Goal: Use online tool/utility: Utilize a website feature to perform a specific function

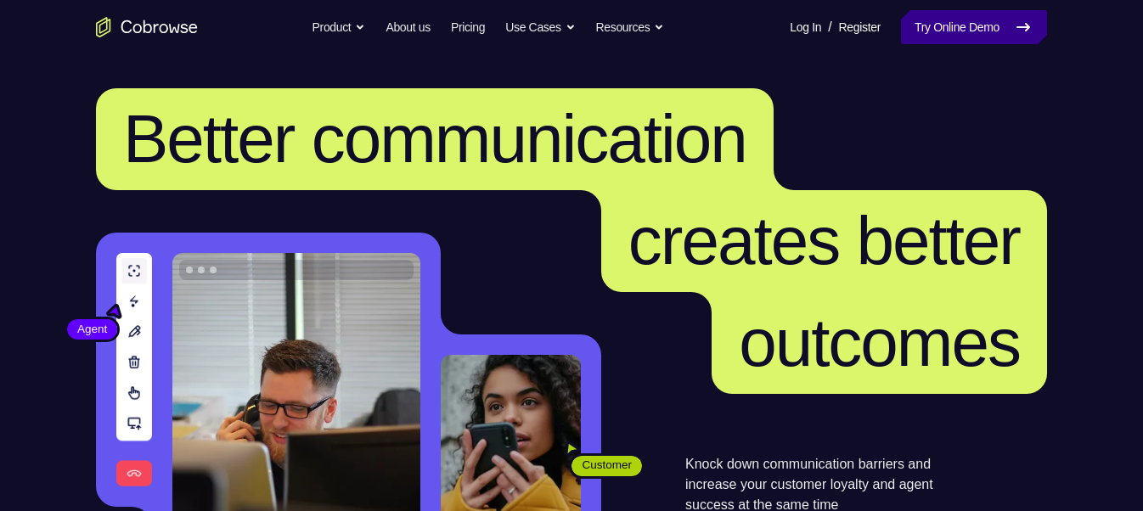
click at [903, 18] on link "Try Online Demo" at bounding box center [974, 27] width 146 height 34
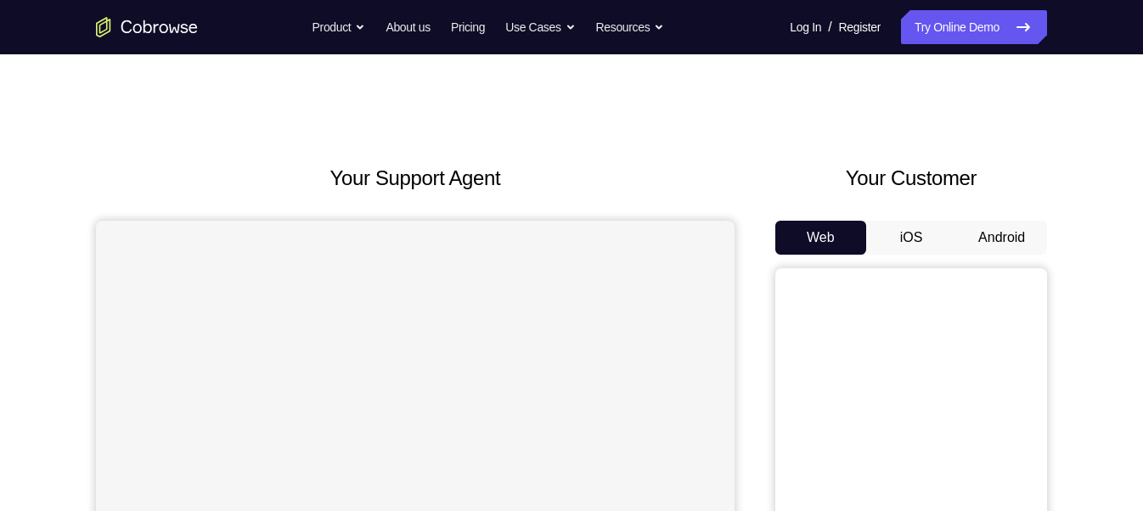
click at [1013, 234] on button "Android" at bounding box center [1001, 238] width 91 height 34
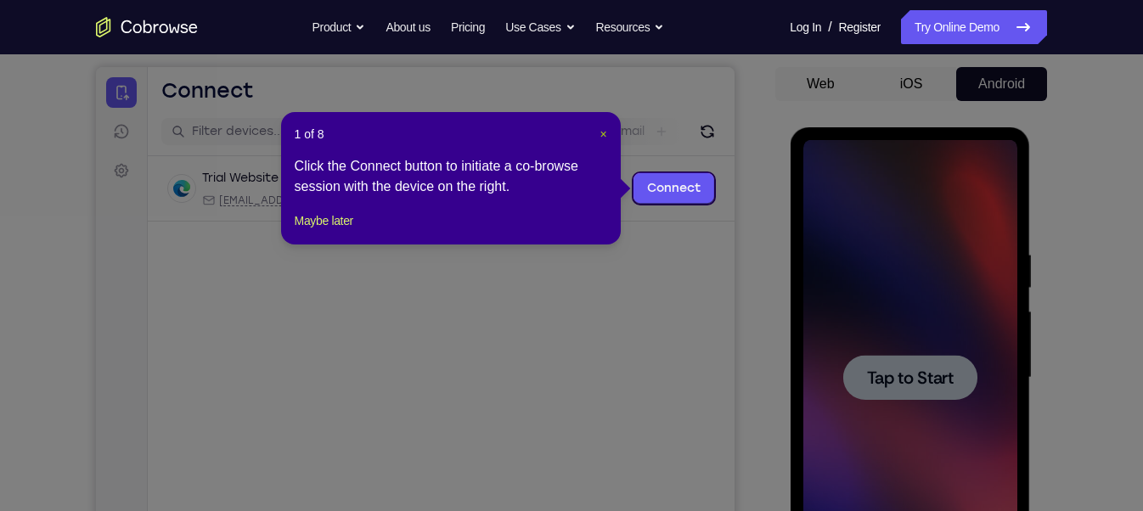
click at [605, 138] on span "×" at bounding box center [602, 134] width 7 height 14
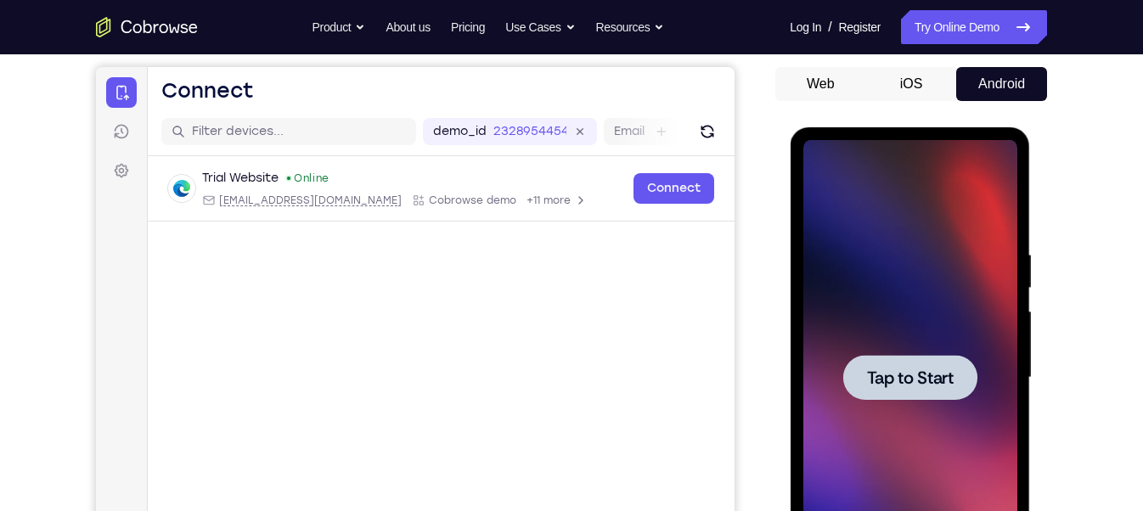
click at [870, 374] on span "Tap to Start" at bounding box center [909, 377] width 87 height 17
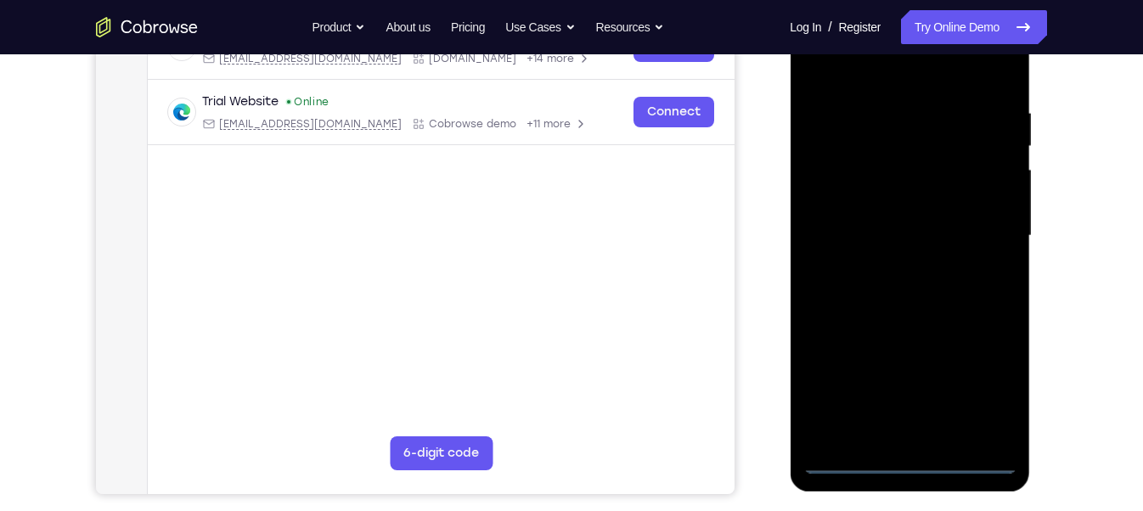
scroll to position [311, 0]
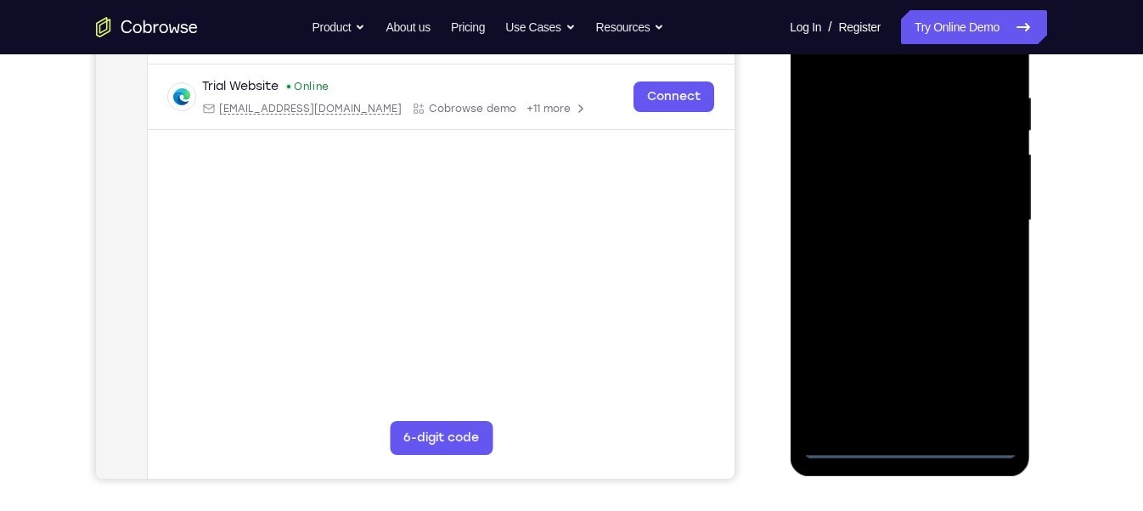
click at [918, 450] on div at bounding box center [909, 221] width 214 height 476
drag, startPoint x: 918, startPoint y: 450, endPoint x: 974, endPoint y: 378, distance: 91.4
click at [974, 378] on div at bounding box center [909, 221] width 214 height 476
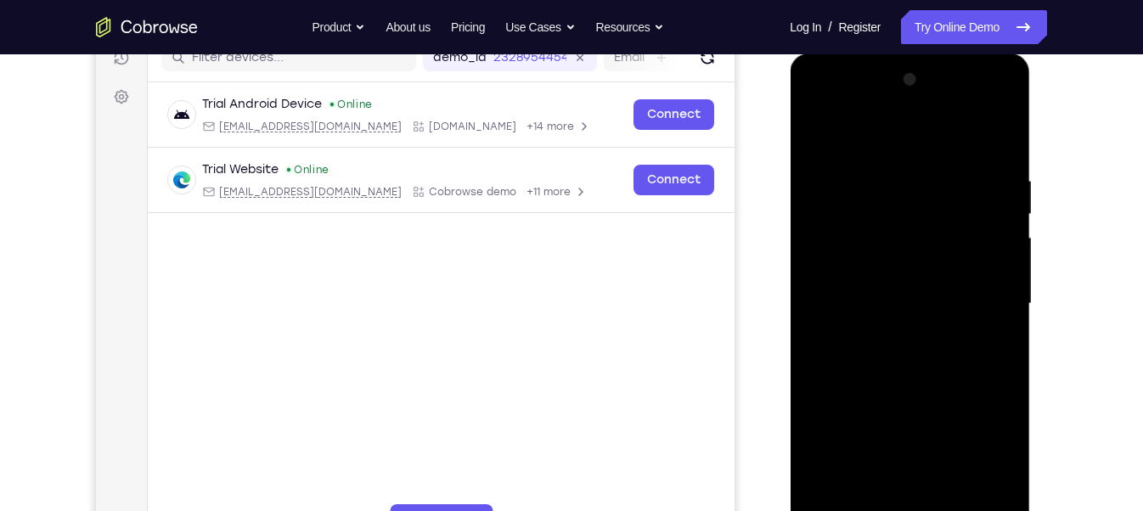
scroll to position [226, 0]
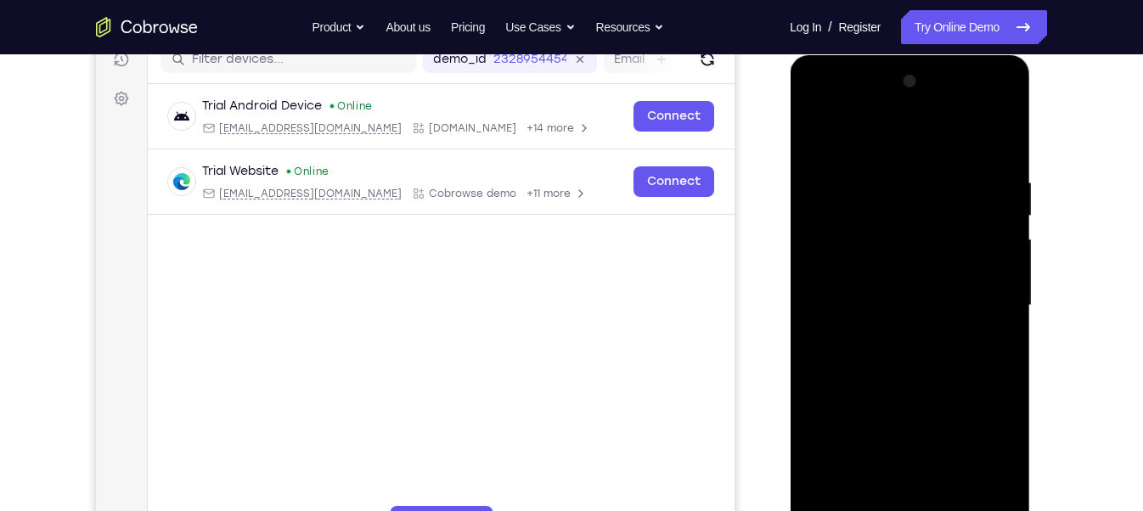
click at [892, 153] on div at bounding box center [909, 306] width 214 height 476
click at [982, 287] on div at bounding box center [909, 306] width 214 height 476
click at [888, 338] on div at bounding box center [909, 306] width 214 height 476
click at [866, 278] on div at bounding box center [909, 306] width 214 height 476
click at [866, 269] on div at bounding box center [909, 306] width 214 height 476
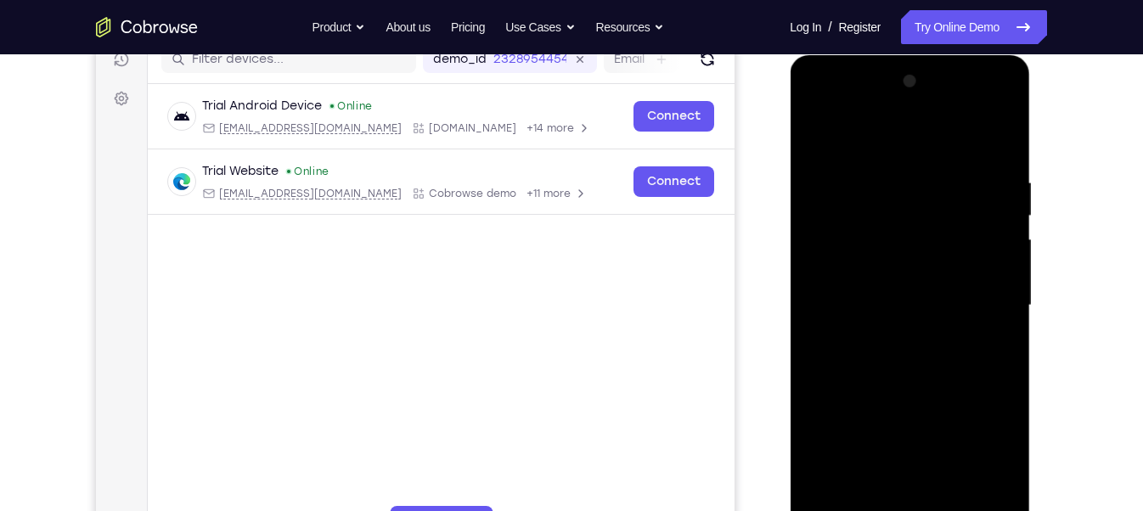
click at [882, 309] on div at bounding box center [909, 306] width 214 height 476
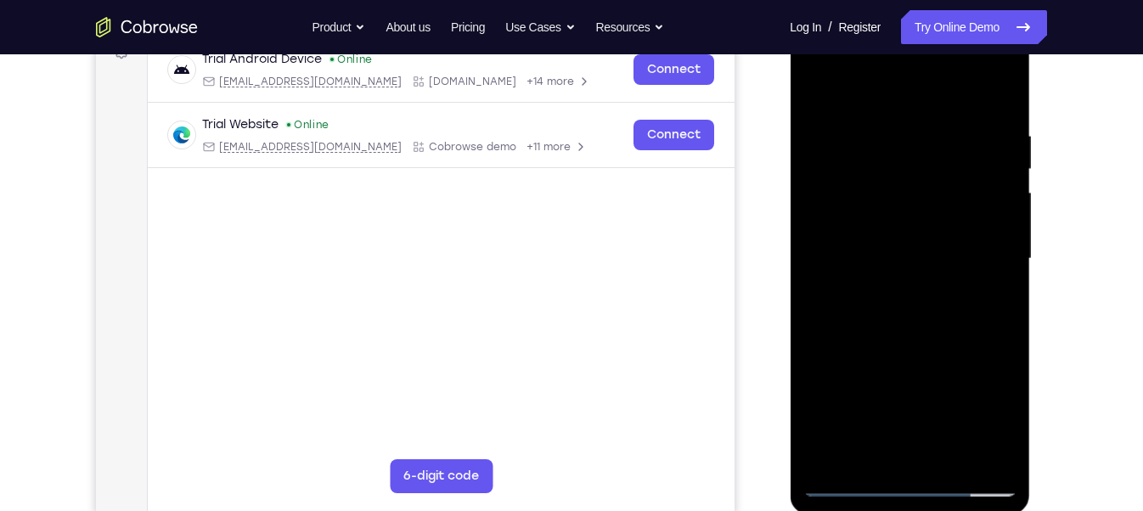
scroll to position [273, 0]
click at [909, 334] on div at bounding box center [909, 258] width 214 height 476
click at [886, 140] on div at bounding box center [909, 258] width 214 height 476
drag, startPoint x: 920, startPoint y: 208, endPoint x: 949, endPoint y: 497, distance: 290.2
click at [949, 497] on div at bounding box center [910, 261] width 240 height 506
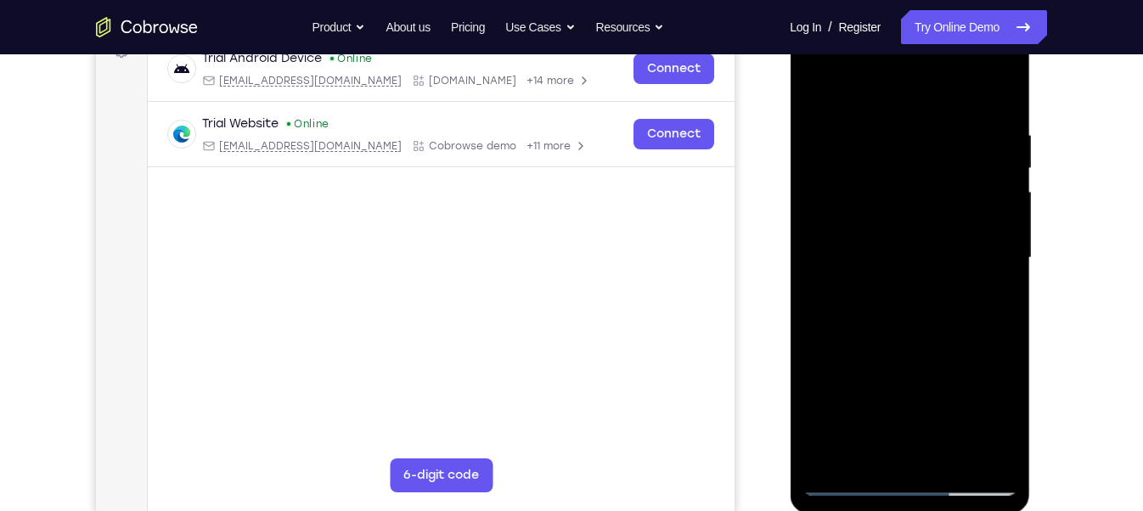
click at [843, 483] on div at bounding box center [909, 258] width 214 height 476
click at [1004, 339] on div at bounding box center [909, 258] width 214 height 476
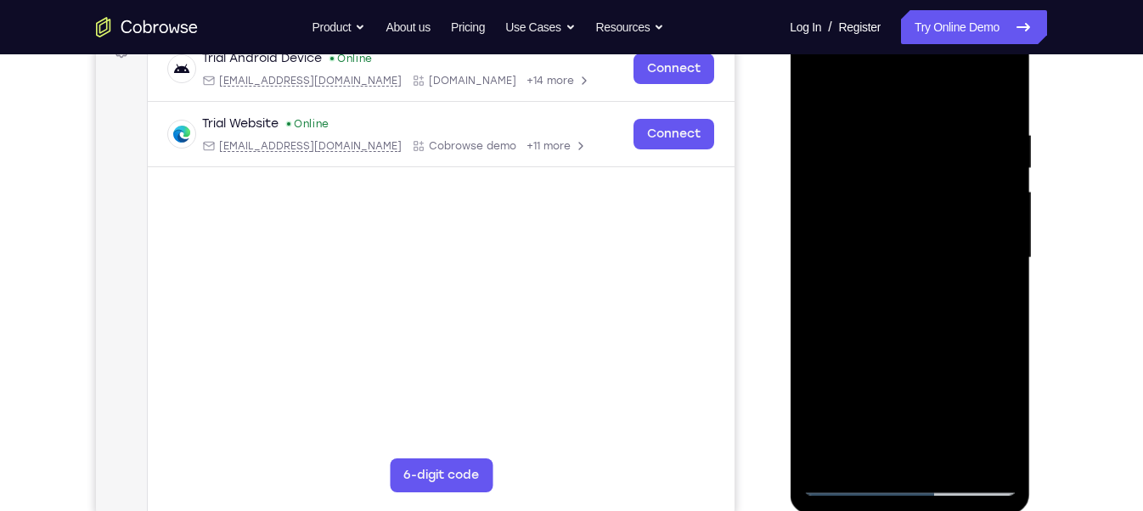
click at [1004, 339] on div at bounding box center [909, 258] width 214 height 476
click at [993, 276] on div at bounding box center [909, 258] width 214 height 476
drag, startPoint x: 926, startPoint y: 137, endPoint x: 946, endPoint y: 395, distance: 258.9
click at [946, 395] on div at bounding box center [909, 258] width 214 height 476
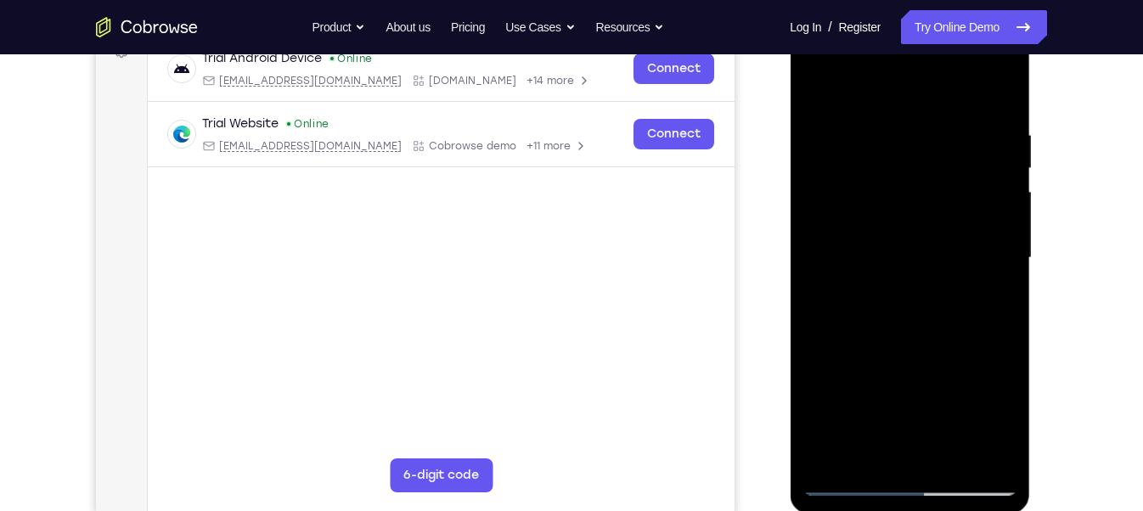
click at [833, 448] on div at bounding box center [909, 258] width 214 height 476
drag, startPoint x: 833, startPoint y: 448, endPoint x: 819, endPoint y: 457, distance: 16.7
click at [819, 457] on div at bounding box center [909, 258] width 214 height 476
drag, startPoint x: 926, startPoint y: 169, endPoint x: 899, endPoint y: 419, distance: 251.0
click at [899, 419] on div at bounding box center [909, 258] width 214 height 476
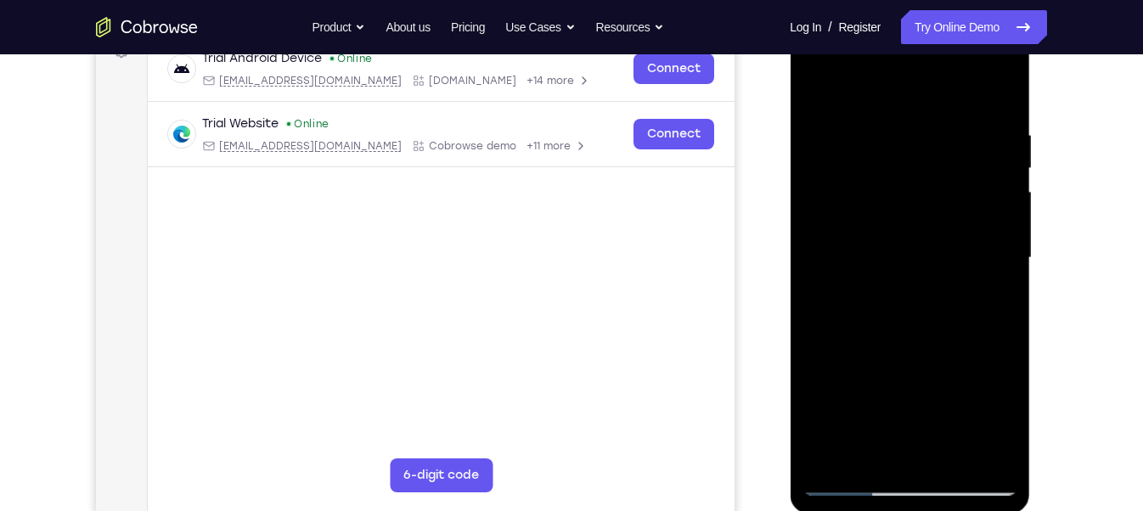
drag, startPoint x: 934, startPoint y: 273, endPoint x: 889, endPoint y: -61, distance: 337.6
click at [889, 8] on html "Online web based iOS Simulators and Android Emulators. Run iPhone, iPad, Mobile…" at bounding box center [911, 262] width 242 height 509
click at [822, 392] on div at bounding box center [909, 258] width 214 height 476
drag, startPoint x: 903, startPoint y: 388, endPoint x: 846, endPoint y: 106, distance: 287.6
click at [846, 106] on div at bounding box center [909, 258] width 214 height 476
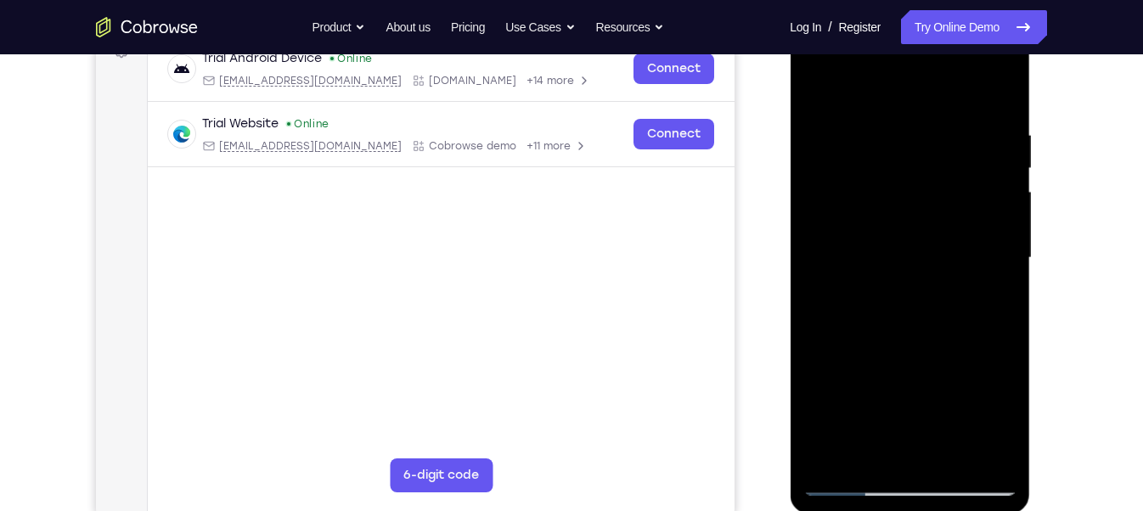
drag, startPoint x: 943, startPoint y: 283, endPoint x: 933, endPoint y: -56, distance: 338.9
click at [933, 8] on html "Online web based iOS Simulators and Android Emulators. Run iPhone, iPad, Mobile…" at bounding box center [911, 262] width 242 height 509
drag, startPoint x: 945, startPoint y: 262, endPoint x: 930, endPoint y: 10, distance: 251.8
click at [930, 10] on div at bounding box center [910, 261] width 240 height 506
drag, startPoint x: 979, startPoint y: 273, endPoint x: 983, endPoint y: 478, distance: 205.5
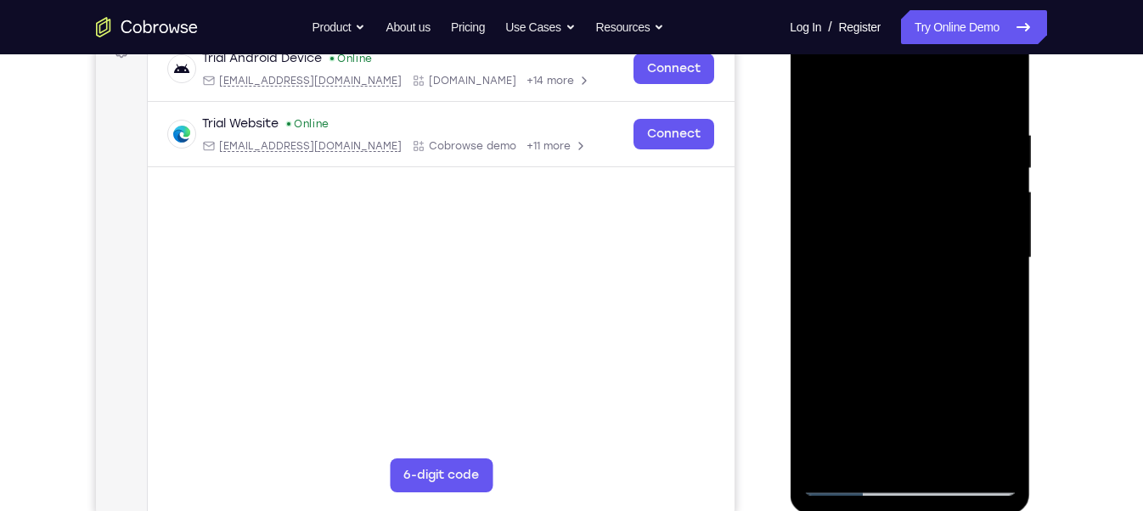
click at [983, 478] on div at bounding box center [909, 258] width 214 height 476
drag, startPoint x: 955, startPoint y: 146, endPoint x: 993, endPoint y: 431, distance: 287.9
click at [993, 431] on div at bounding box center [909, 258] width 214 height 476
click at [1005, 216] on div at bounding box center [909, 258] width 214 height 476
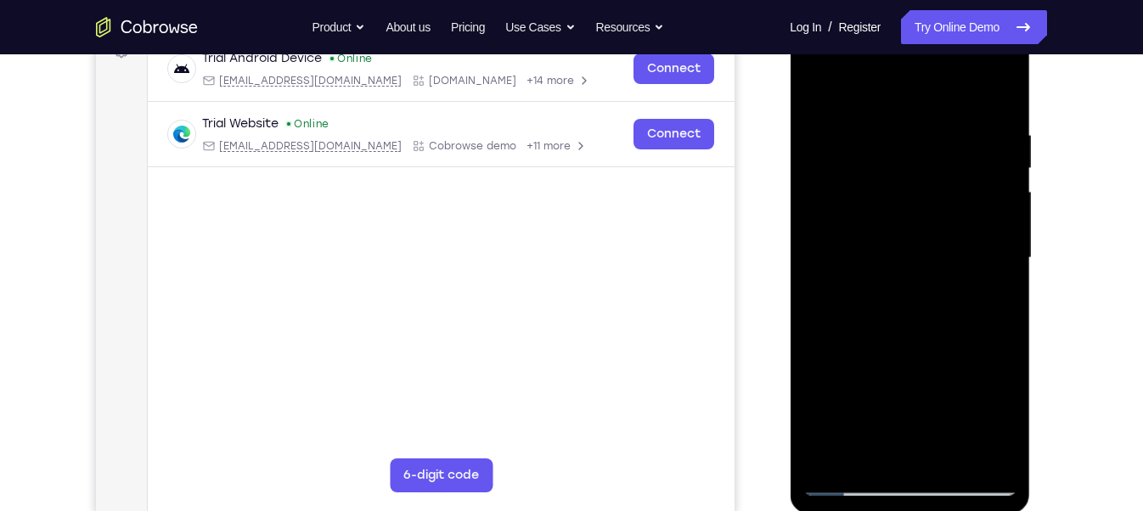
click at [1005, 216] on div at bounding box center [909, 258] width 214 height 476
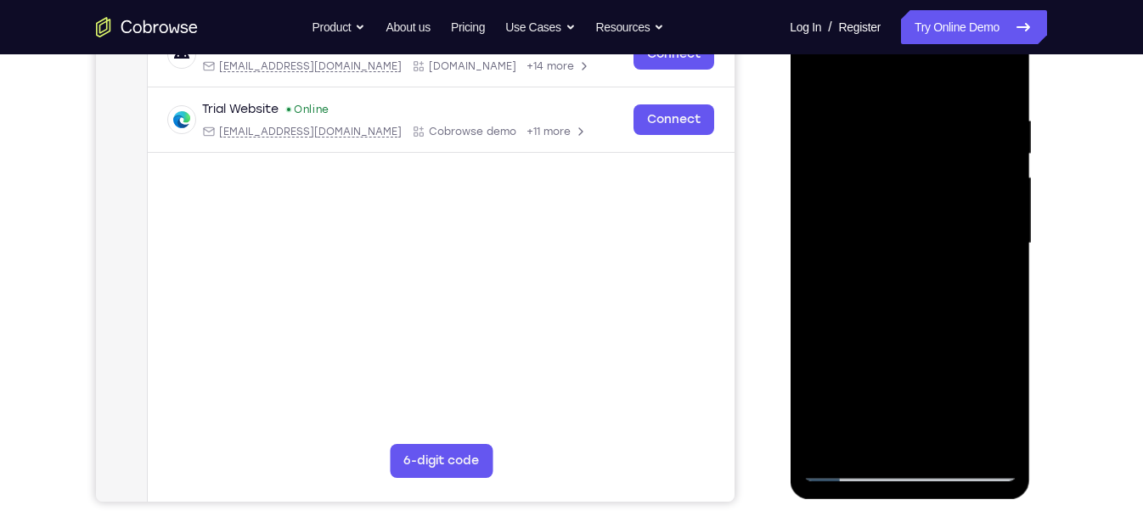
scroll to position [289, 0]
drag, startPoint x: 986, startPoint y: 363, endPoint x: 950, endPoint y: 177, distance: 190.2
click at [950, 177] on div at bounding box center [909, 243] width 214 height 476
drag, startPoint x: 959, startPoint y: 256, endPoint x: 909, endPoint y: 26, distance: 234.7
click at [909, 26] on div at bounding box center [909, 243] width 214 height 476
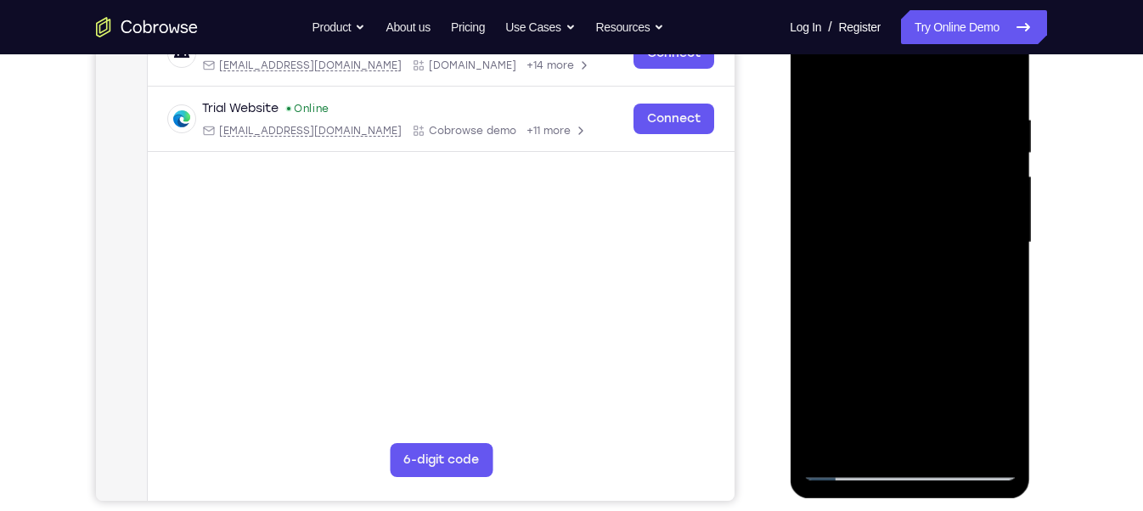
drag, startPoint x: 953, startPoint y: 222, endPoint x: 938, endPoint y: 48, distance: 173.8
click at [938, 48] on div at bounding box center [909, 243] width 214 height 476
drag, startPoint x: 967, startPoint y: 371, endPoint x: 907, endPoint y: 149, distance: 230.5
click at [907, 149] on div at bounding box center [909, 243] width 214 height 476
drag, startPoint x: 953, startPoint y: 211, endPoint x: 929, endPoint y: 81, distance: 132.9
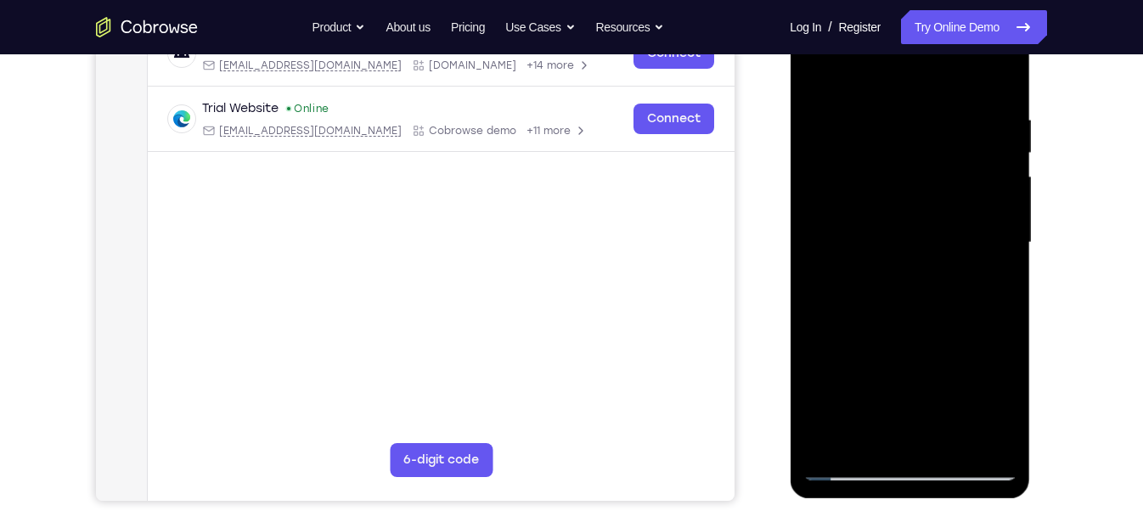
click at [929, 81] on div at bounding box center [909, 243] width 214 height 476
drag, startPoint x: 933, startPoint y: 226, endPoint x: 937, endPoint y: 158, distance: 68.1
click at [937, 158] on div at bounding box center [909, 243] width 214 height 476
click at [948, 439] on div at bounding box center [909, 243] width 214 height 476
click at [916, 334] on div at bounding box center [909, 243] width 214 height 476
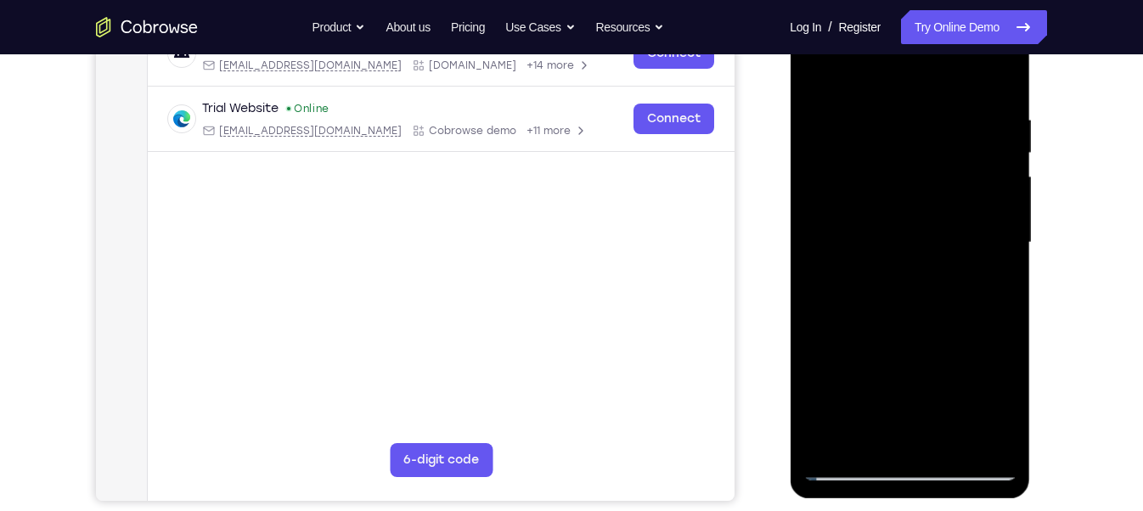
click at [890, 219] on div at bounding box center [909, 243] width 214 height 476
click at [815, 73] on div at bounding box center [909, 243] width 214 height 476
click at [1003, 456] on div at bounding box center [909, 243] width 214 height 476
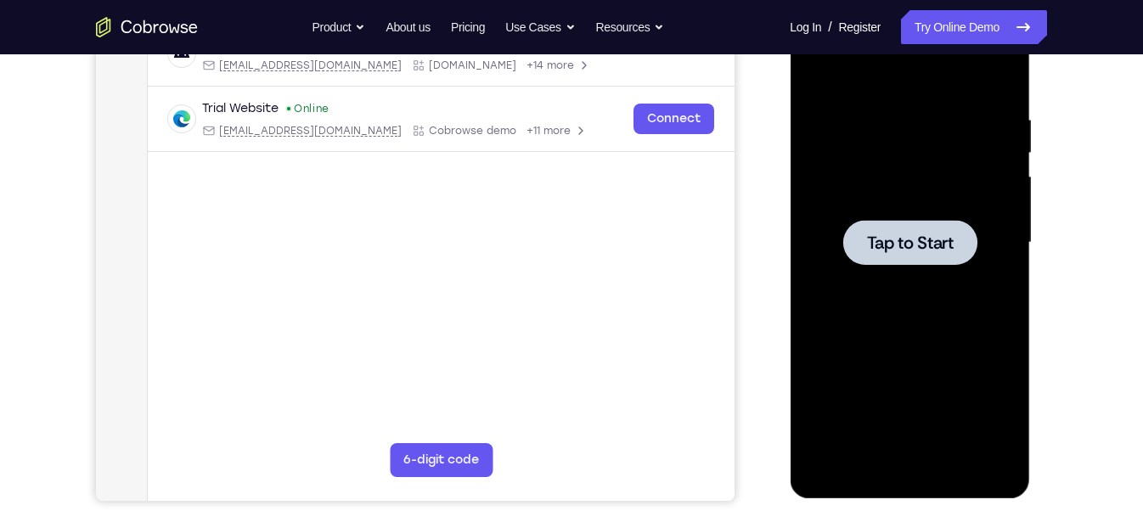
click at [916, 250] on span "Tap to Start" at bounding box center [909, 242] width 87 height 17
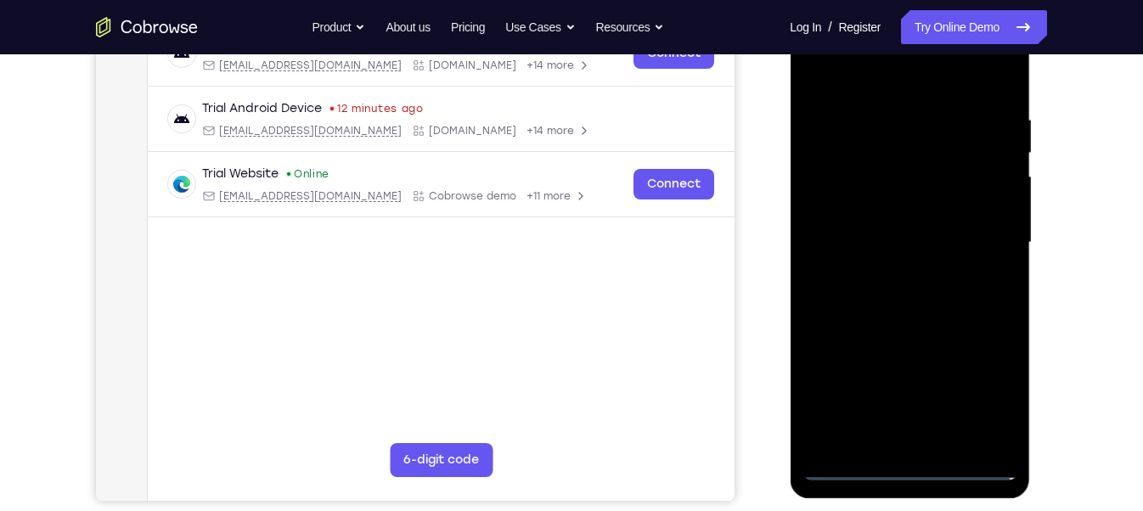
click at [920, 471] on div at bounding box center [909, 243] width 214 height 476
click at [969, 394] on div at bounding box center [909, 243] width 214 height 476
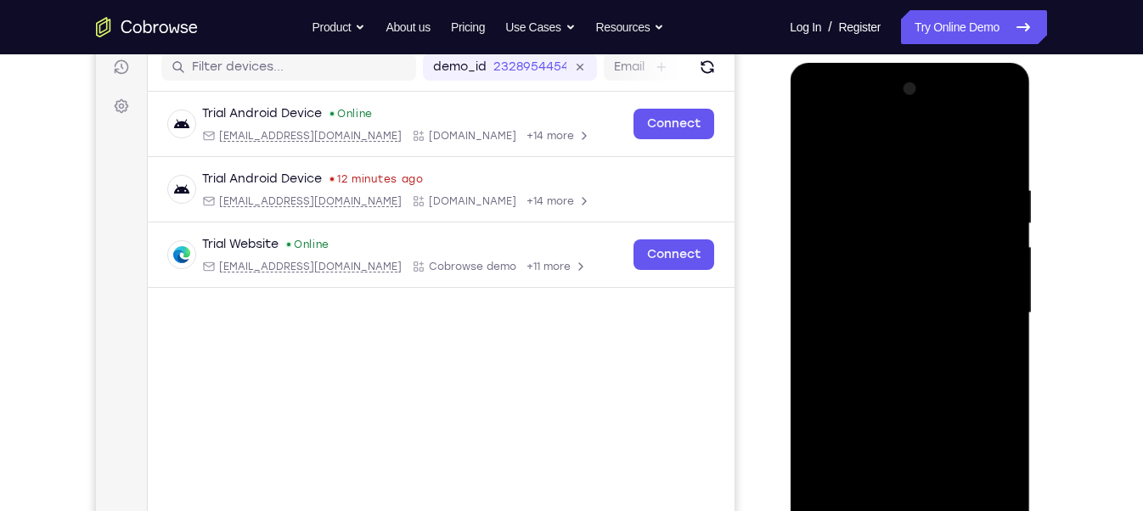
click at [920, 160] on div at bounding box center [909, 314] width 214 height 476
click at [982, 314] on div at bounding box center [909, 314] width 214 height 476
click at [899, 346] on div at bounding box center [909, 314] width 214 height 476
click at [869, 271] on div at bounding box center [909, 314] width 214 height 476
click at [870, 294] on div at bounding box center [909, 314] width 214 height 476
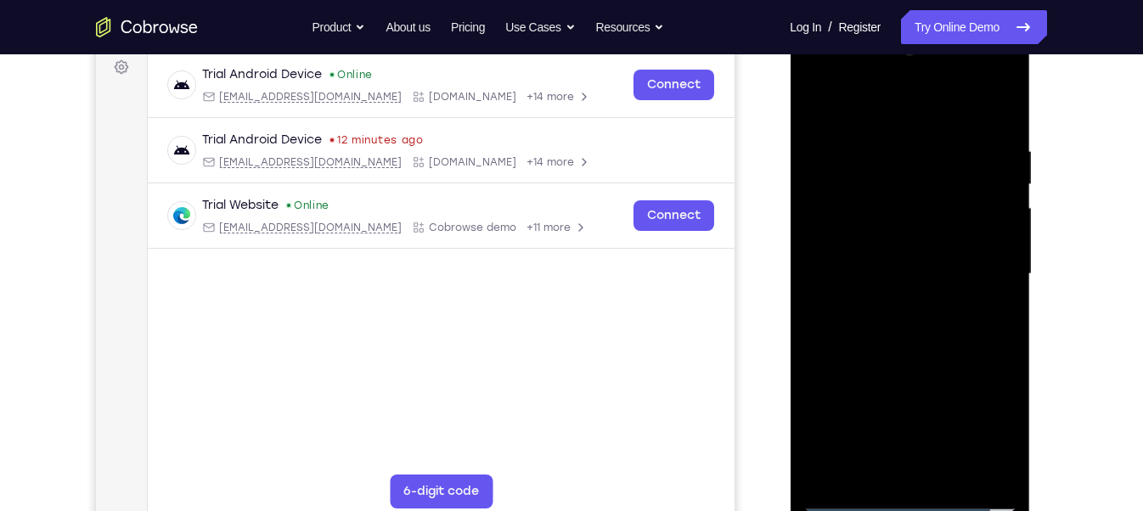
scroll to position [258, 0]
click at [834, 247] on div at bounding box center [909, 274] width 214 height 476
click at [913, 235] on div at bounding box center [909, 274] width 214 height 476
click at [957, 461] on div at bounding box center [909, 274] width 214 height 476
click at [925, 366] on div at bounding box center [909, 274] width 214 height 476
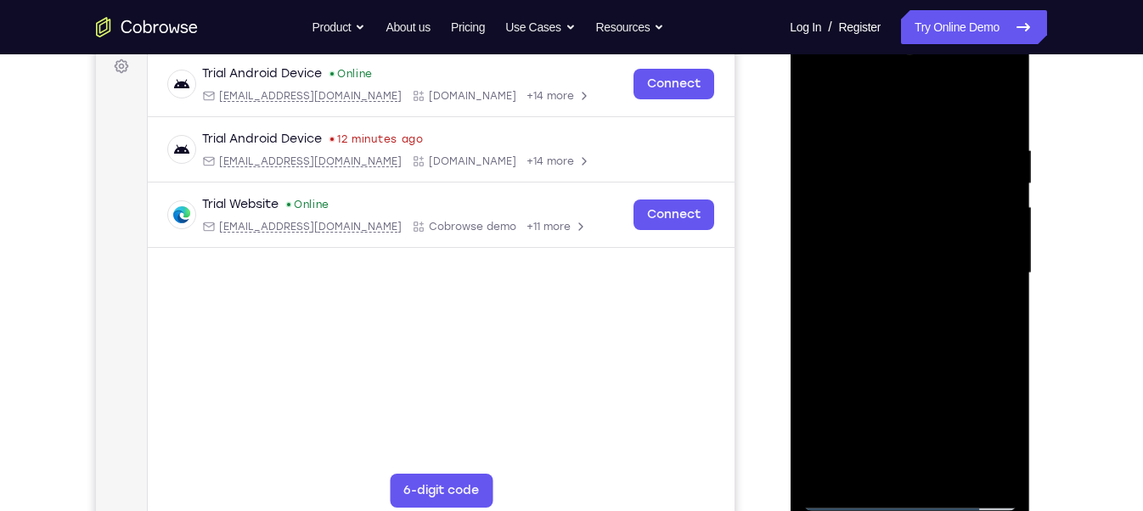
click at [886, 268] on div at bounding box center [909, 274] width 214 height 476
click at [865, 468] on div at bounding box center [909, 274] width 214 height 476
click at [994, 307] on div at bounding box center [909, 274] width 214 height 476
click at [819, 108] on div at bounding box center [909, 274] width 214 height 476
click at [846, 495] on div at bounding box center [909, 274] width 214 height 476
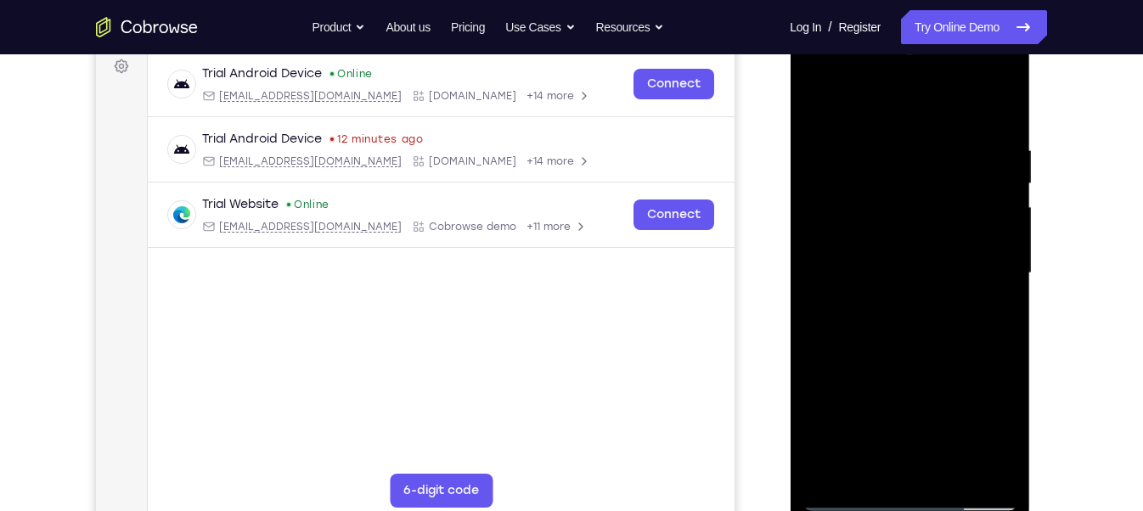
click at [821, 105] on div at bounding box center [909, 274] width 214 height 476
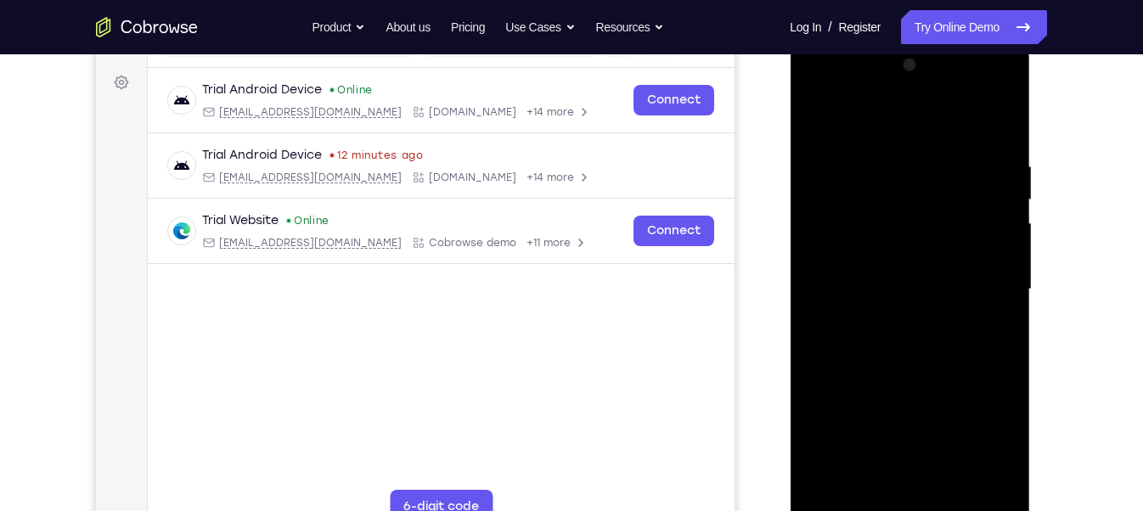
scroll to position [239, 0]
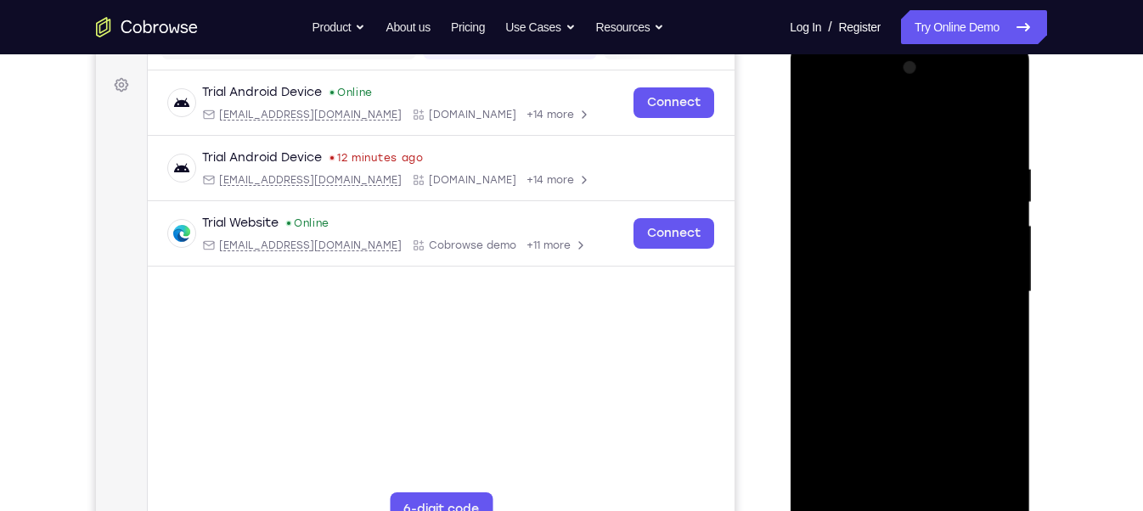
click at [820, 113] on div at bounding box center [909, 292] width 214 height 476
click at [877, 154] on div at bounding box center [909, 292] width 214 height 476
click at [961, 134] on div at bounding box center [909, 292] width 214 height 476
click at [1013, 245] on div at bounding box center [909, 292] width 214 height 476
drag, startPoint x: 1010, startPoint y: 245, endPoint x: 995, endPoint y: 254, distance: 17.5
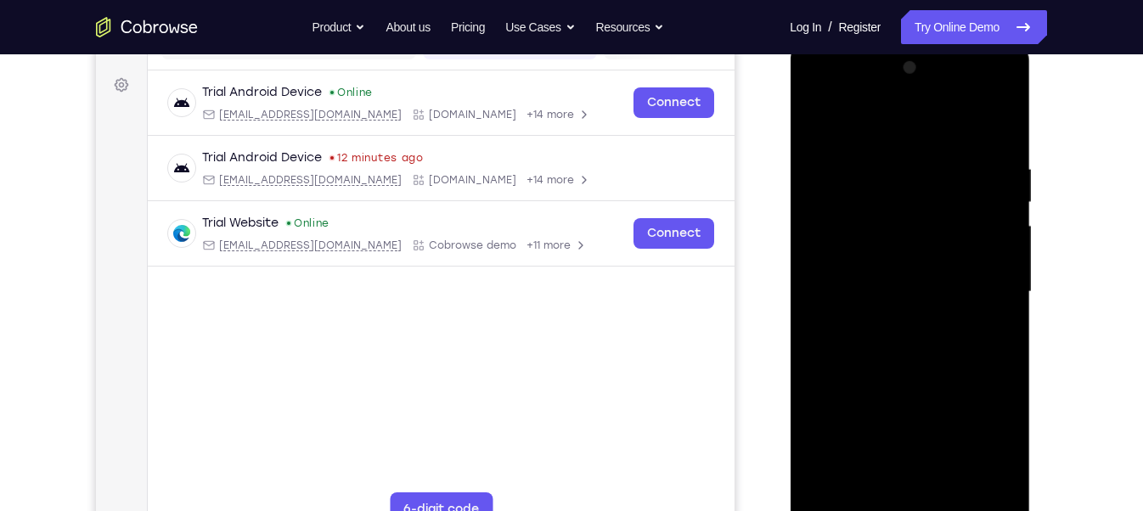
click at [995, 254] on div at bounding box center [909, 292] width 214 height 476
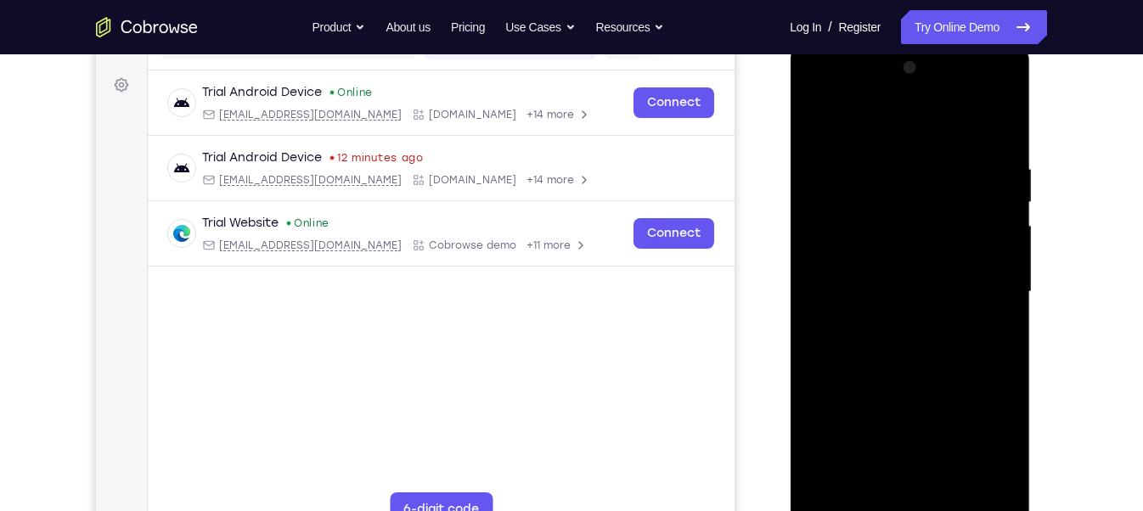
click at [995, 254] on div at bounding box center [909, 292] width 214 height 476
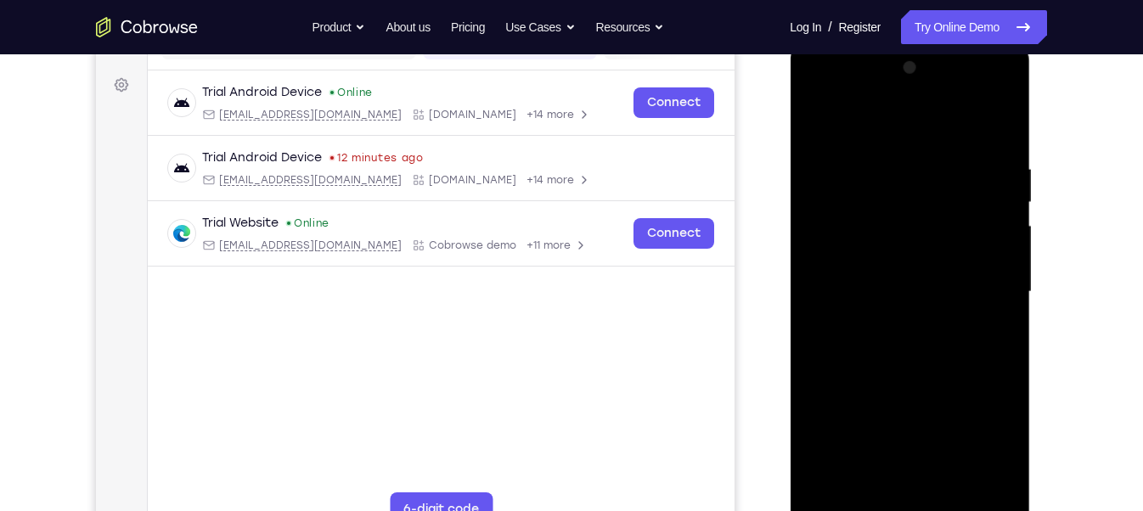
click at [995, 254] on div at bounding box center [909, 292] width 214 height 476
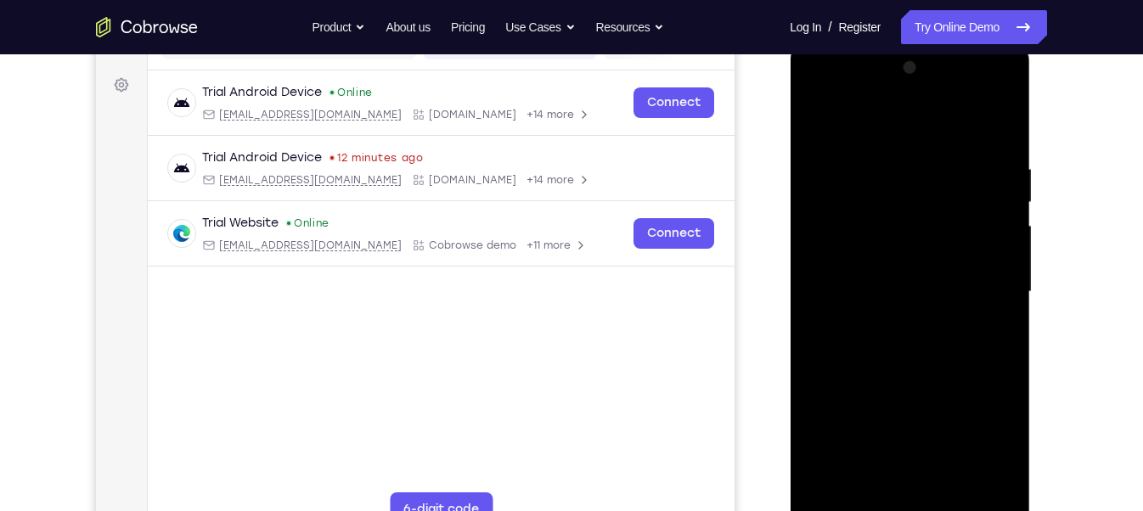
click at [995, 254] on div at bounding box center [909, 292] width 214 height 476
drag, startPoint x: 835, startPoint y: 256, endPoint x: 1018, endPoint y: 261, distance: 183.5
click at [1018, 261] on div at bounding box center [910, 295] width 240 height 506
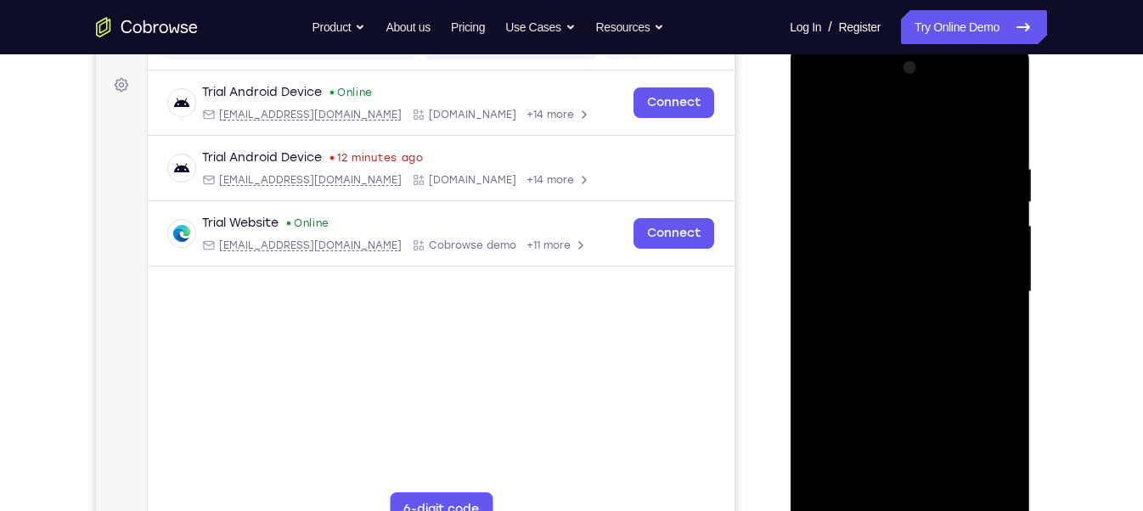
click at [817, 249] on div at bounding box center [909, 292] width 214 height 476
click at [1013, 328] on div at bounding box center [909, 292] width 214 height 476
drag, startPoint x: 1013, startPoint y: 328, endPoint x: 985, endPoint y: 330, distance: 28.1
click at [985, 330] on div at bounding box center [909, 292] width 214 height 476
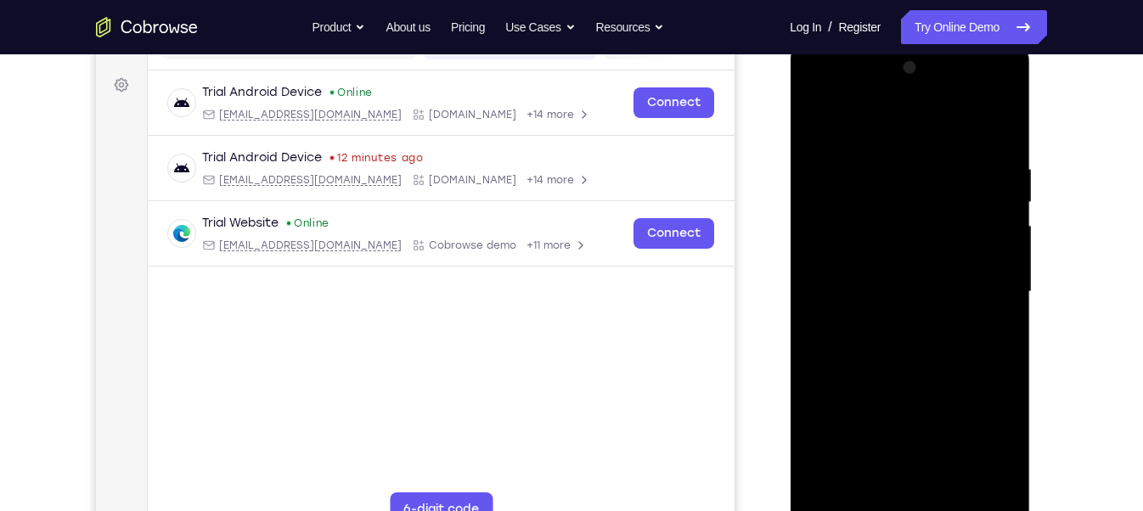
click at [985, 330] on div at bounding box center [909, 292] width 214 height 476
click at [992, 326] on div at bounding box center [909, 292] width 214 height 476
click at [996, 129] on div at bounding box center [909, 292] width 214 height 476
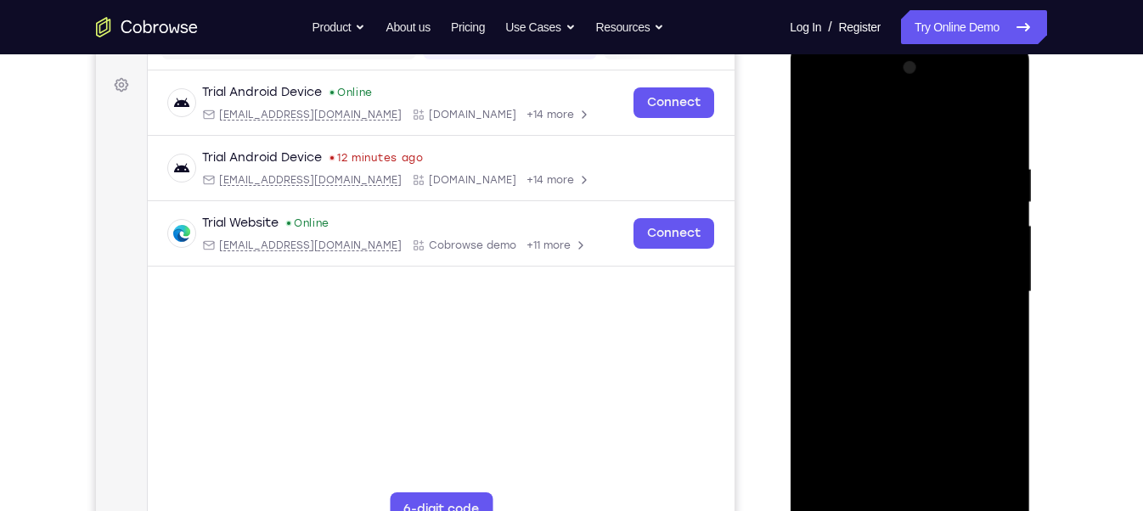
click at [828, 486] on div at bounding box center [909, 292] width 214 height 476
drag, startPoint x: 899, startPoint y: 188, endPoint x: 895, endPoint y: 284, distance: 96.0
click at [895, 284] on div at bounding box center [909, 292] width 214 height 476
drag, startPoint x: 911, startPoint y: 204, endPoint x: 899, endPoint y: 69, distance: 135.5
click at [899, 69] on div at bounding box center [909, 292] width 214 height 476
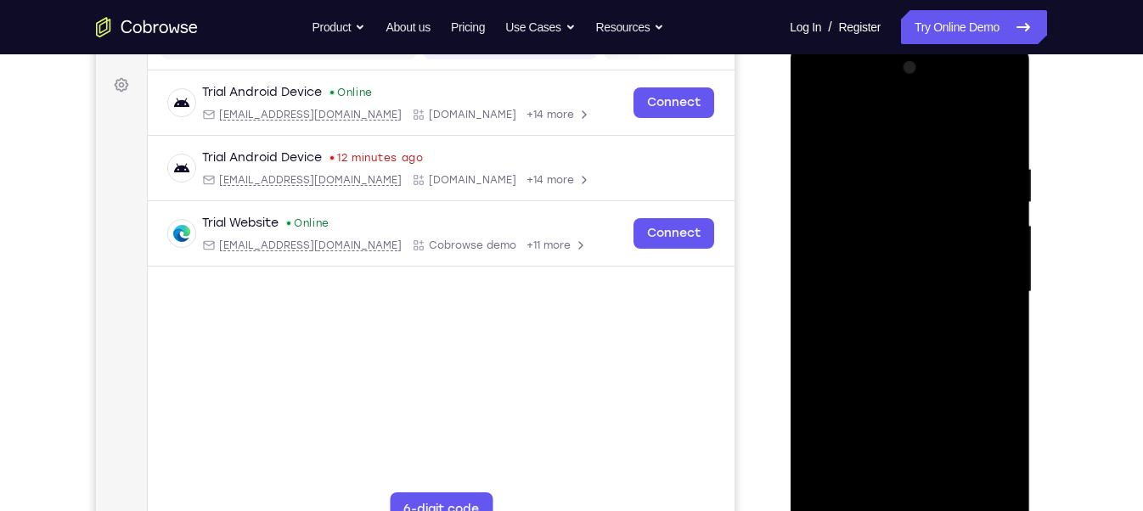
click at [1002, 196] on div at bounding box center [909, 292] width 214 height 476
drag, startPoint x: 967, startPoint y: 397, endPoint x: 936, endPoint y: 210, distance: 190.3
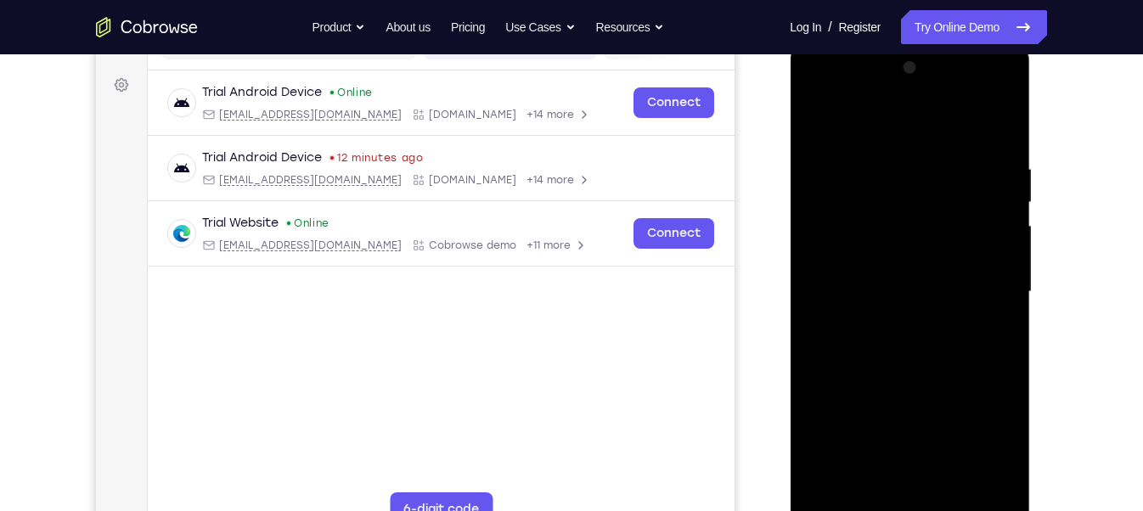
click at [936, 210] on div at bounding box center [909, 292] width 214 height 476
drag, startPoint x: 930, startPoint y: 380, endPoint x: 919, endPoint y: 181, distance: 199.8
click at [919, 181] on div at bounding box center [909, 292] width 214 height 476
drag, startPoint x: 952, startPoint y: 385, endPoint x: 937, endPoint y: 220, distance: 165.4
click at [937, 220] on div at bounding box center [909, 292] width 214 height 476
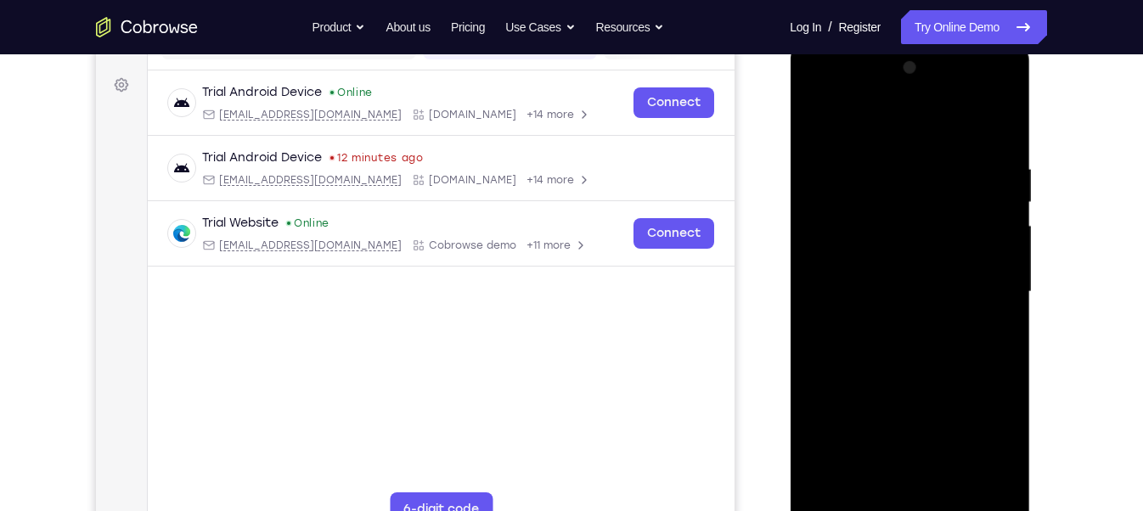
click at [1004, 279] on div at bounding box center [909, 292] width 214 height 476
drag, startPoint x: 969, startPoint y: 405, endPoint x: 899, endPoint y: 145, distance: 269.0
click at [899, 145] on div at bounding box center [909, 292] width 214 height 476
drag, startPoint x: 948, startPoint y: 260, endPoint x: 941, endPoint y: 205, distance: 54.8
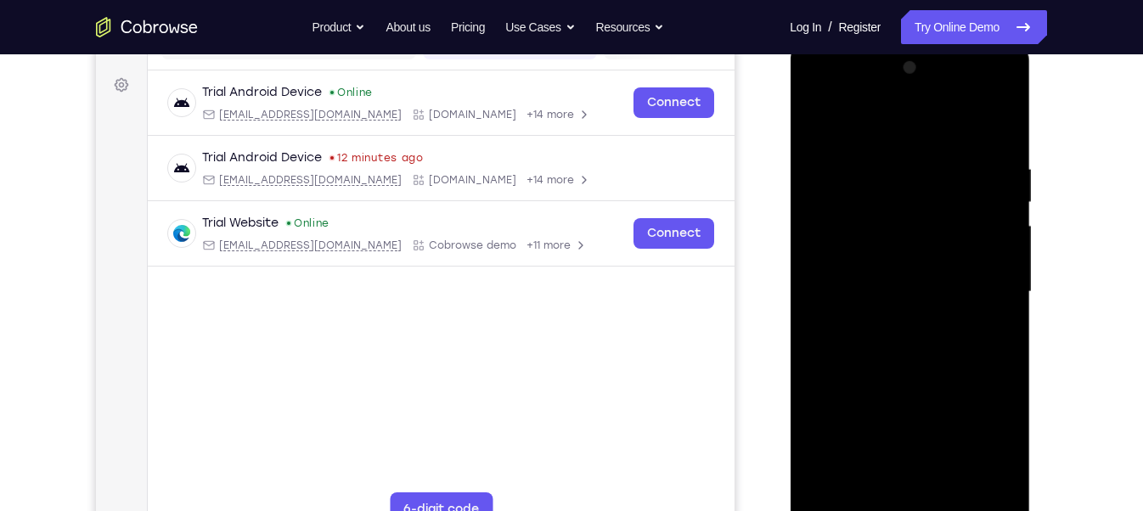
click at [941, 205] on div at bounding box center [909, 292] width 214 height 476
drag, startPoint x: 953, startPoint y: 290, endPoint x: 930, endPoint y: 140, distance: 152.0
click at [930, 140] on div at bounding box center [909, 292] width 214 height 476
drag, startPoint x: 927, startPoint y: 305, endPoint x: 915, endPoint y: 87, distance: 218.5
click at [915, 87] on div at bounding box center [909, 292] width 214 height 476
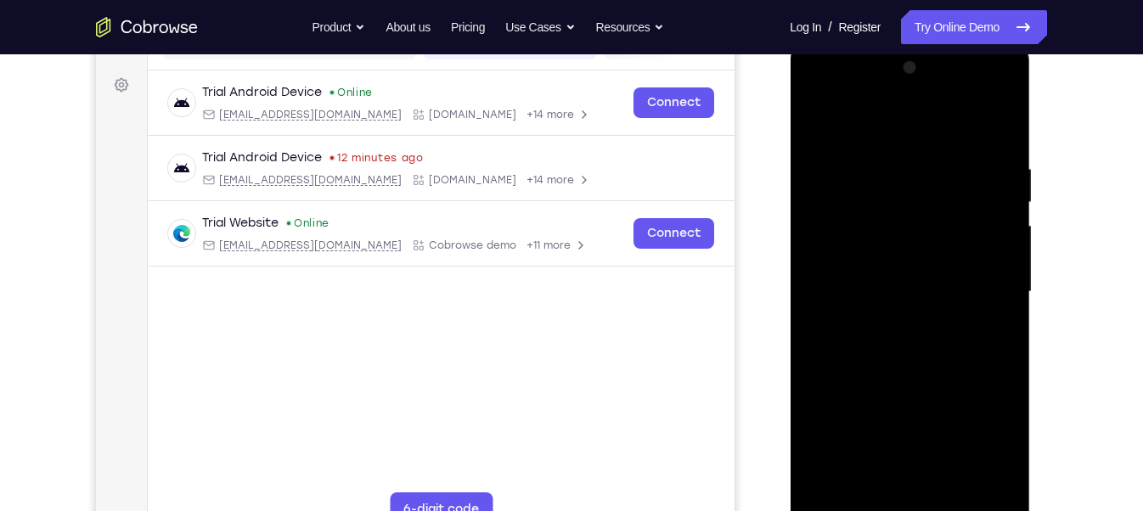
drag, startPoint x: 929, startPoint y: 273, endPoint x: 917, endPoint y: 113, distance: 160.9
click at [917, 113] on div at bounding box center [909, 292] width 214 height 476
drag, startPoint x: 921, startPoint y: 307, endPoint x: 921, endPoint y: 161, distance: 146.0
click at [921, 161] on div at bounding box center [909, 292] width 214 height 476
drag, startPoint x: 954, startPoint y: 306, endPoint x: 937, endPoint y: 192, distance: 114.9
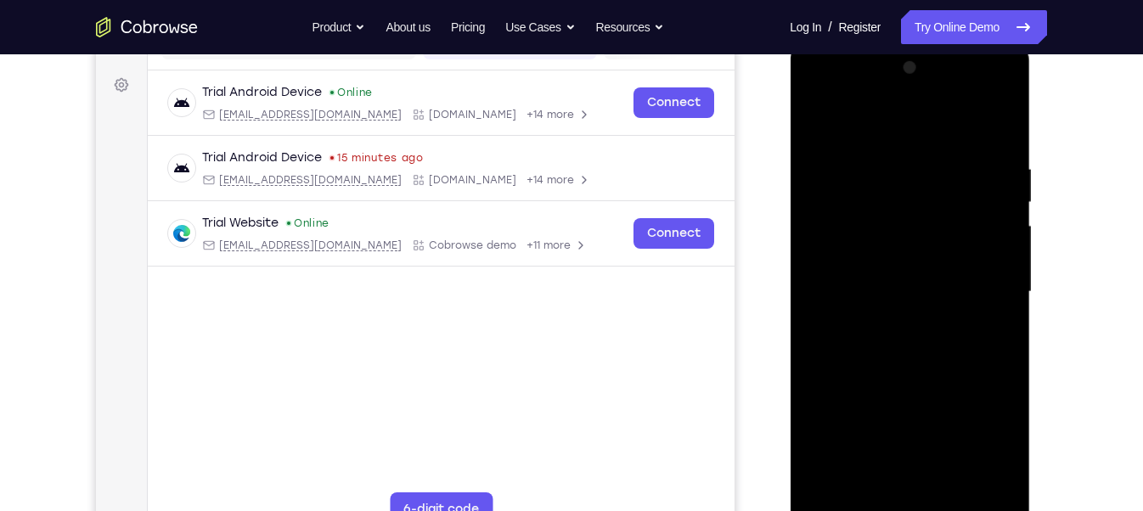
click at [937, 192] on div at bounding box center [909, 292] width 214 height 476
drag, startPoint x: 937, startPoint y: 191, endPoint x: 931, endPoint y: 432, distance: 241.2
click at [931, 432] on div at bounding box center [909, 292] width 214 height 476
drag, startPoint x: 918, startPoint y: 328, endPoint x: 918, endPoint y: 485, distance: 157.1
click at [918, 485] on div at bounding box center [909, 292] width 214 height 476
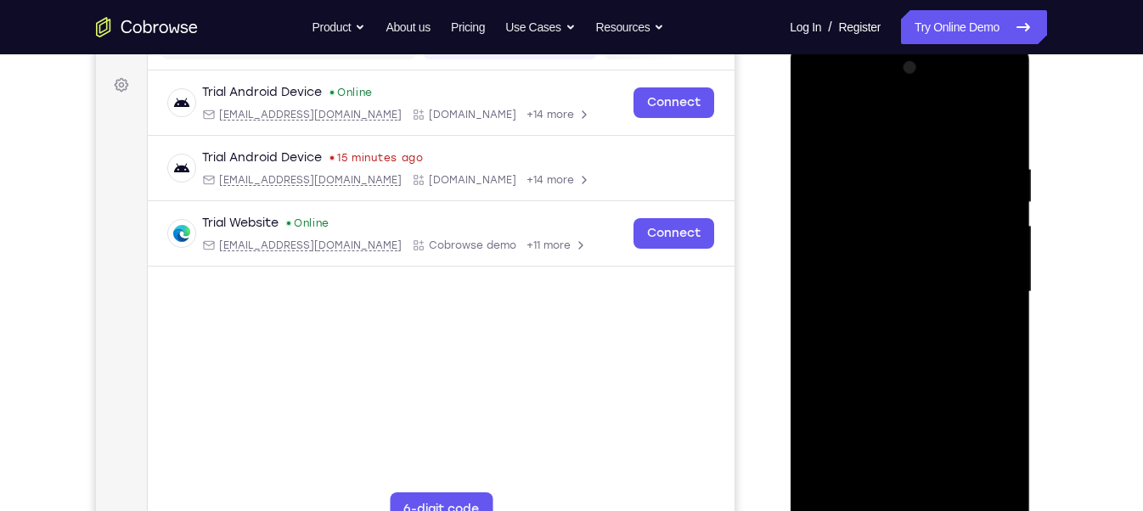
drag, startPoint x: 915, startPoint y: 247, endPoint x: 913, endPoint y: 341, distance: 94.3
click at [913, 341] on div at bounding box center [909, 292] width 214 height 476
drag, startPoint x: 908, startPoint y: 213, endPoint x: 905, endPoint y: 462, distance: 248.8
click at [905, 462] on div at bounding box center [909, 292] width 214 height 476
drag, startPoint x: 920, startPoint y: 179, endPoint x: 930, endPoint y: 435, distance: 255.8
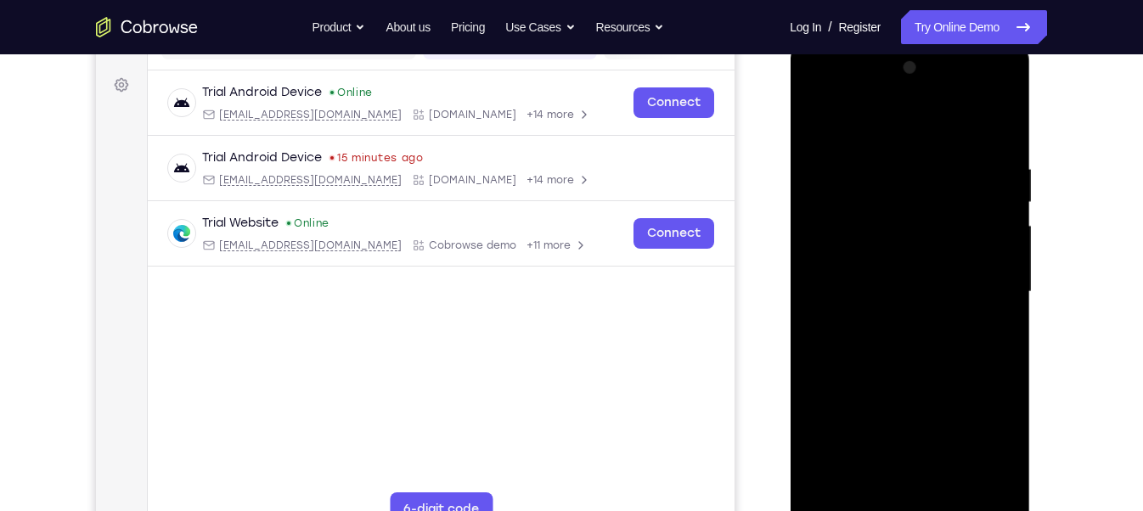
click at [930, 435] on div at bounding box center [909, 292] width 214 height 476
click at [812, 255] on div at bounding box center [909, 292] width 214 height 476
click at [993, 255] on div at bounding box center [909, 292] width 214 height 476
click at [998, 255] on div at bounding box center [909, 292] width 214 height 476
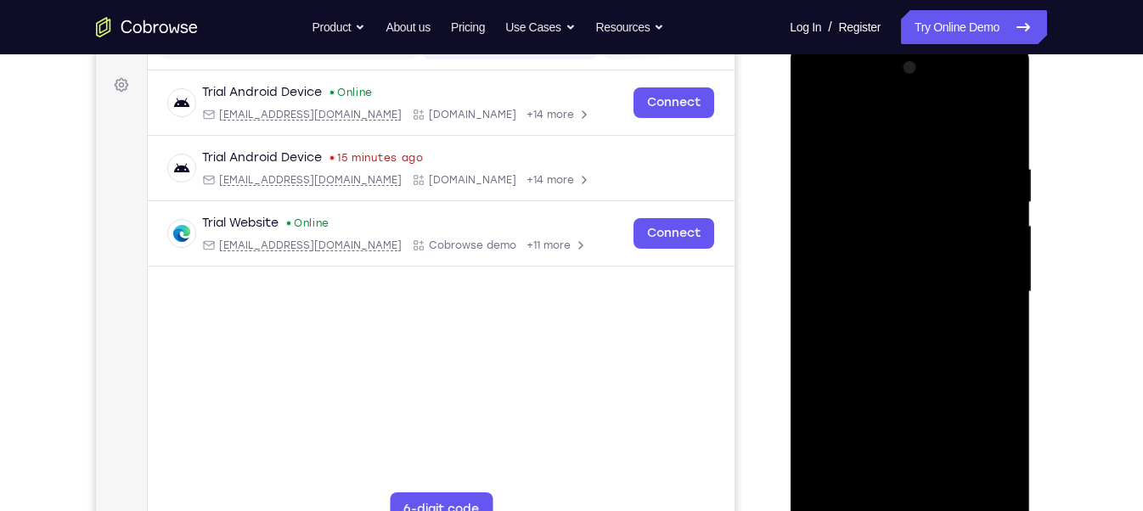
drag, startPoint x: 950, startPoint y: 421, endPoint x: 920, endPoint y: 183, distance: 239.7
click at [920, 183] on div at bounding box center [909, 292] width 214 height 476
drag, startPoint x: 919, startPoint y: 351, endPoint x: 924, endPoint y: 99, distance: 251.4
click at [924, 99] on div at bounding box center [909, 292] width 214 height 476
drag, startPoint x: 945, startPoint y: 332, endPoint x: 943, endPoint y: 40, distance: 292.1
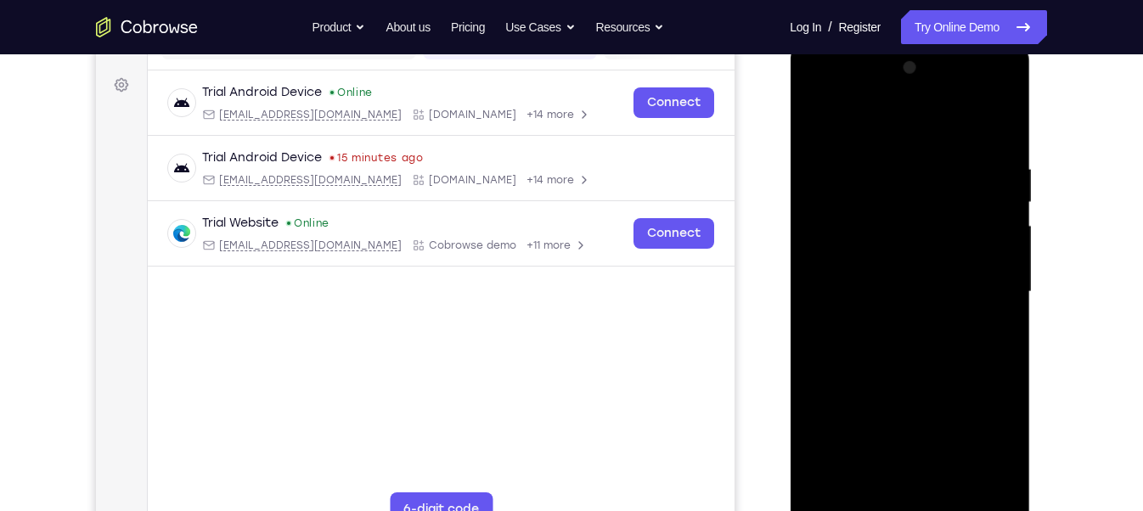
click at [943, 42] on html "Online web based iOS Simulators and Android Emulators. Run iPhone, iPad, Mobile…" at bounding box center [911, 296] width 242 height 509
drag, startPoint x: 943, startPoint y: 351, endPoint x: 939, endPoint y: 96, distance: 254.8
click at [939, 96] on div at bounding box center [909, 292] width 214 height 476
drag, startPoint x: 958, startPoint y: 434, endPoint x: 938, endPoint y: 143, distance: 291.9
click at [938, 143] on div at bounding box center [909, 292] width 214 height 476
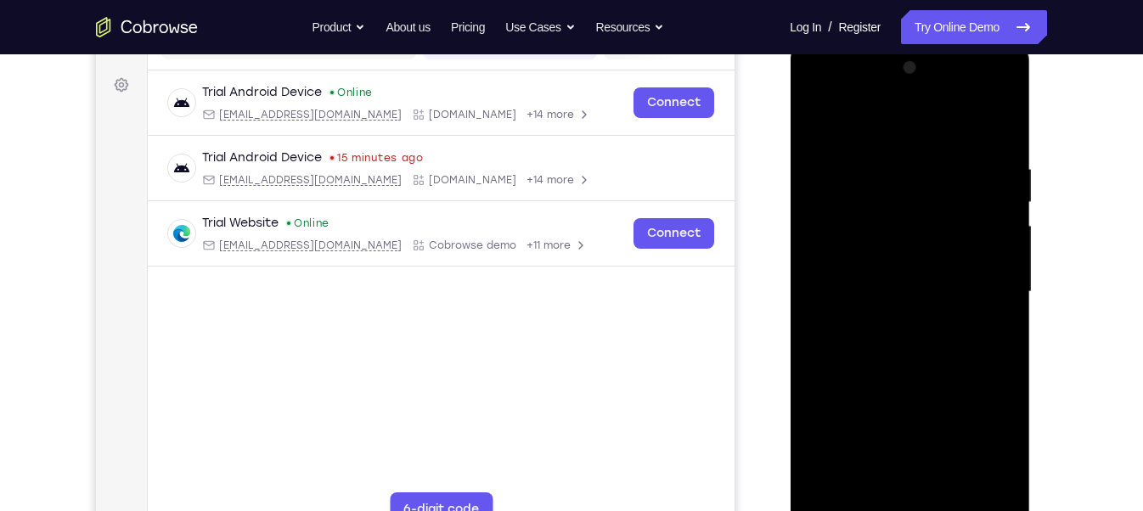
drag, startPoint x: 945, startPoint y: 312, endPoint x: 922, endPoint y: 153, distance: 161.3
click at [922, 153] on div at bounding box center [909, 292] width 214 height 476
click at [999, 256] on div at bounding box center [909, 292] width 214 height 476
click at [1007, 266] on div at bounding box center [909, 292] width 214 height 476
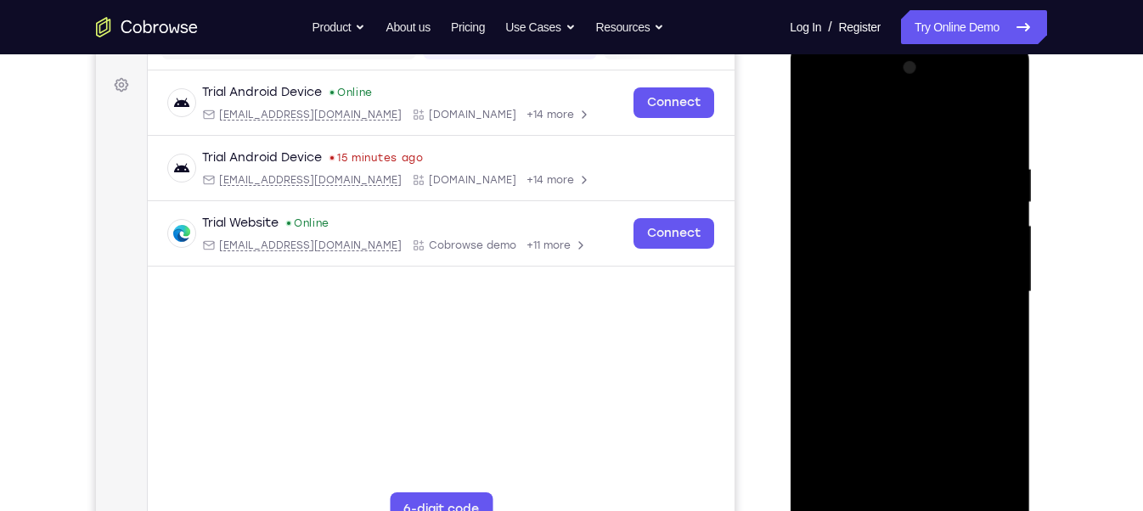
click at [1007, 266] on div at bounding box center [909, 292] width 214 height 476
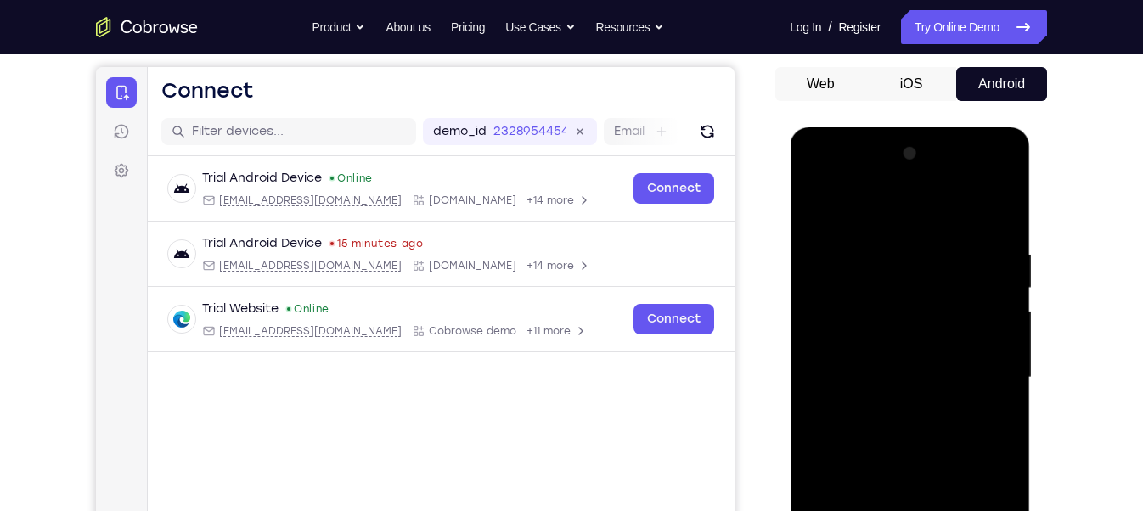
scroll to position [156, 0]
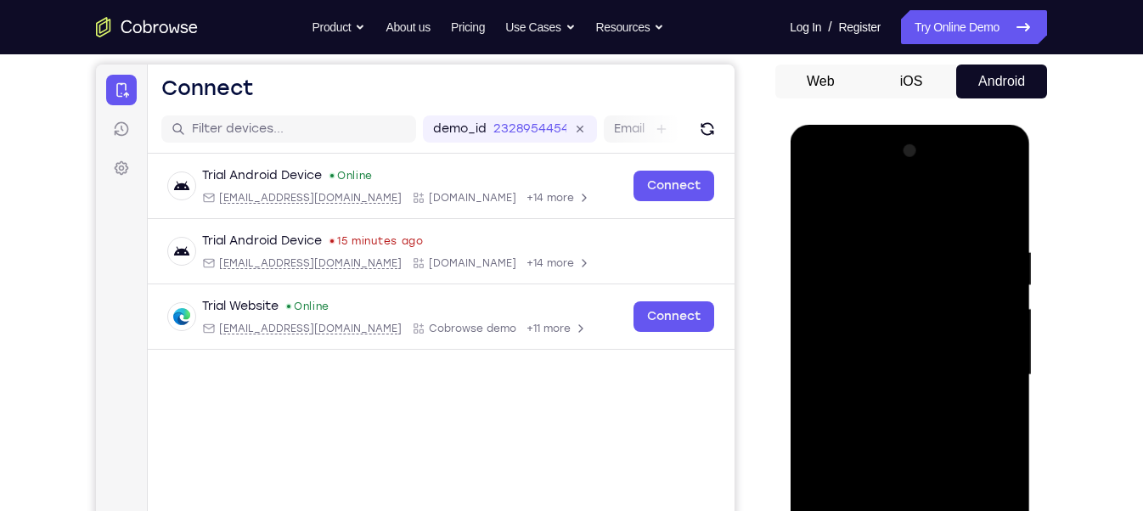
drag, startPoint x: 938, startPoint y: 265, endPoint x: 914, endPoint y: 144, distance: 123.1
click at [914, 144] on div at bounding box center [909, 376] width 214 height 476
drag, startPoint x: 924, startPoint y: 407, endPoint x: 907, endPoint y: 272, distance: 136.1
click at [907, 272] on div at bounding box center [909, 376] width 214 height 476
drag, startPoint x: 933, startPoint y: 393, endPoint x: 914, endPoint y: 151, distance: 242.8
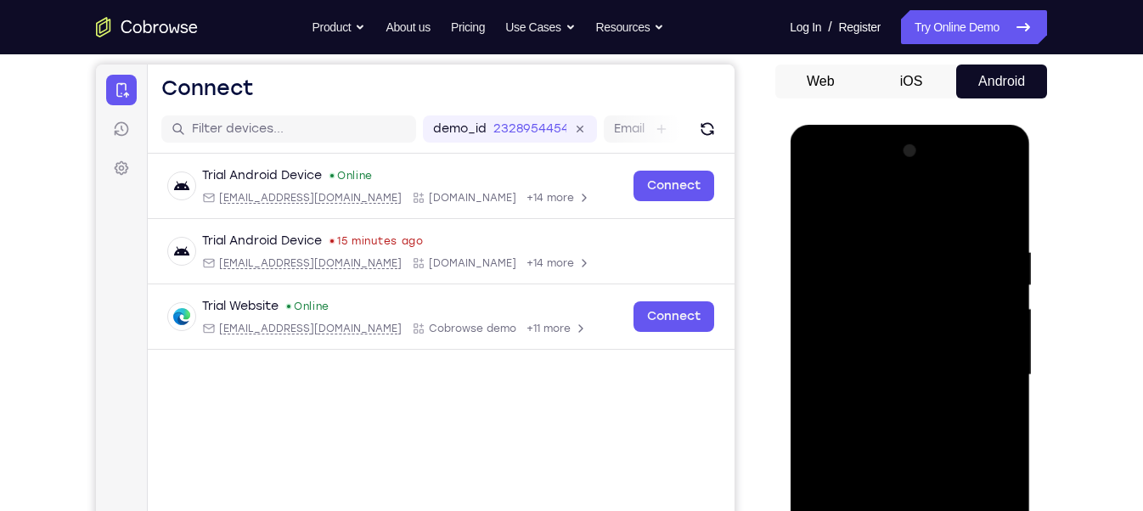
click at [914, 151] on div at bounding box center [909, 376] width 214 height 476
drag, startPoint x: 941, startPoint y: 366, endPoint x: 923, endPoint y: 175, distance: 191.9
click at [923, 175] on div at bounding box center [909, 376] width 214 height 476
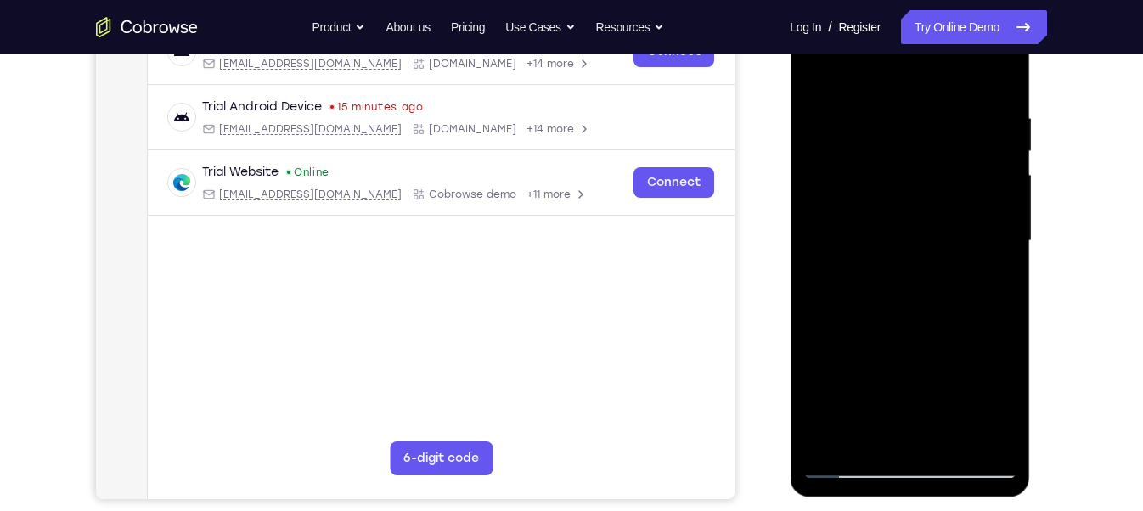
scroll to position [294, 0]
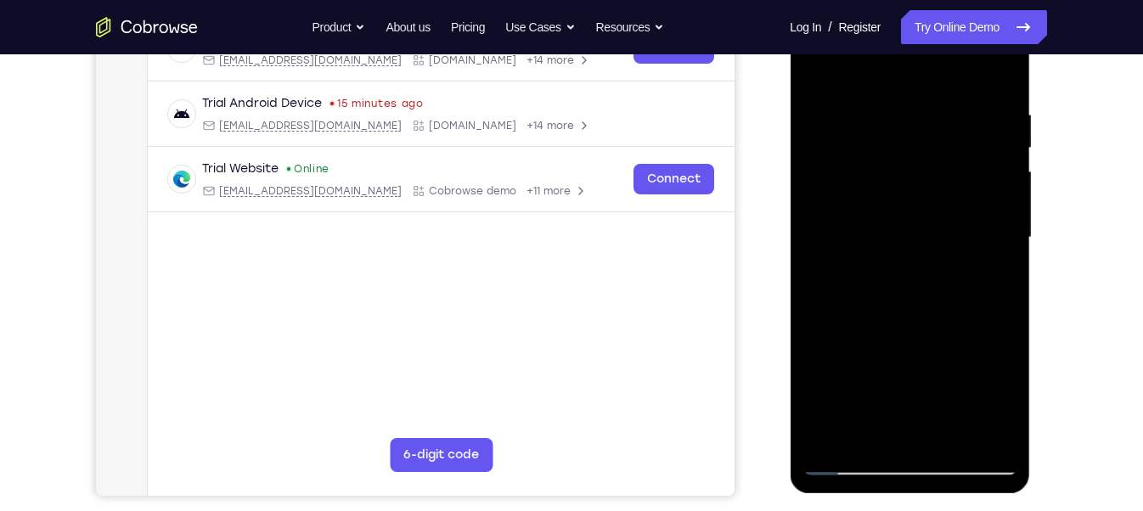
click at [993, 436] on div at bounding box center [909, 238] width 214 height 476
click at [820, 172] on div at bounding box center [909, 238] width 214 height 476
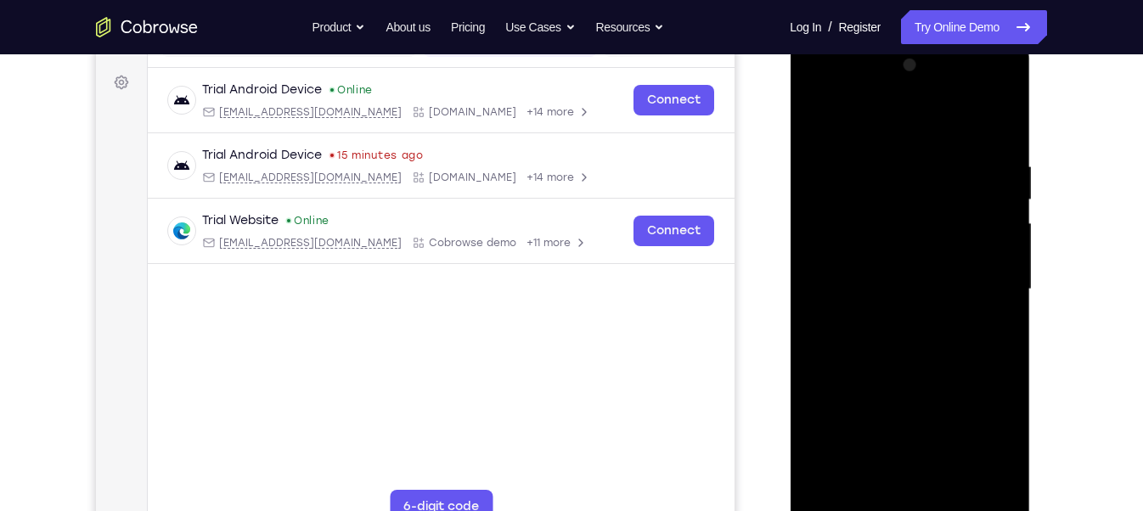
click at [987, 252] on div at bounding box center [909, 290] width 214 height 476
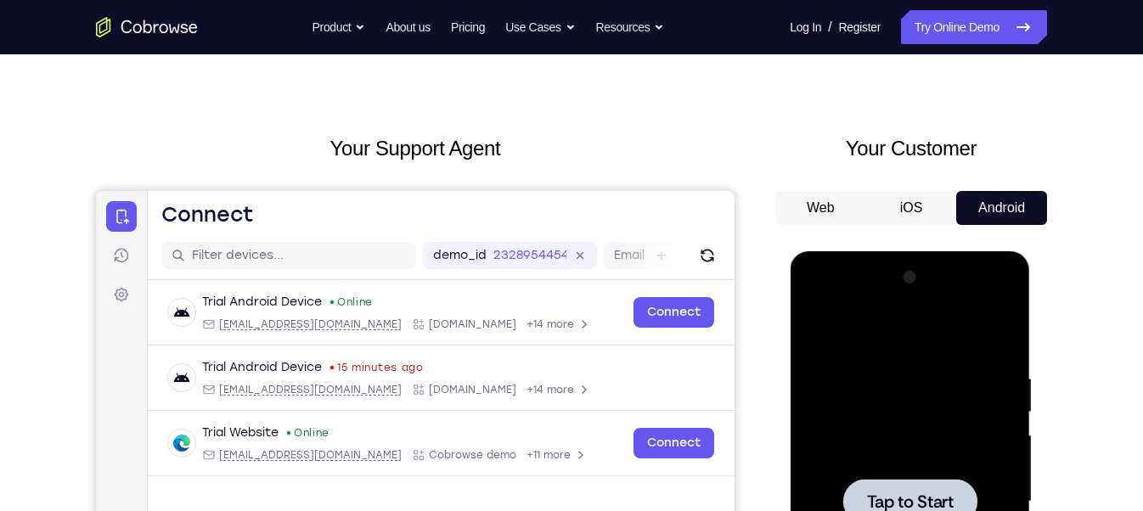
scroll to position [0, 0]
